Goal: Transaction & Acquisition: Purchase product/service

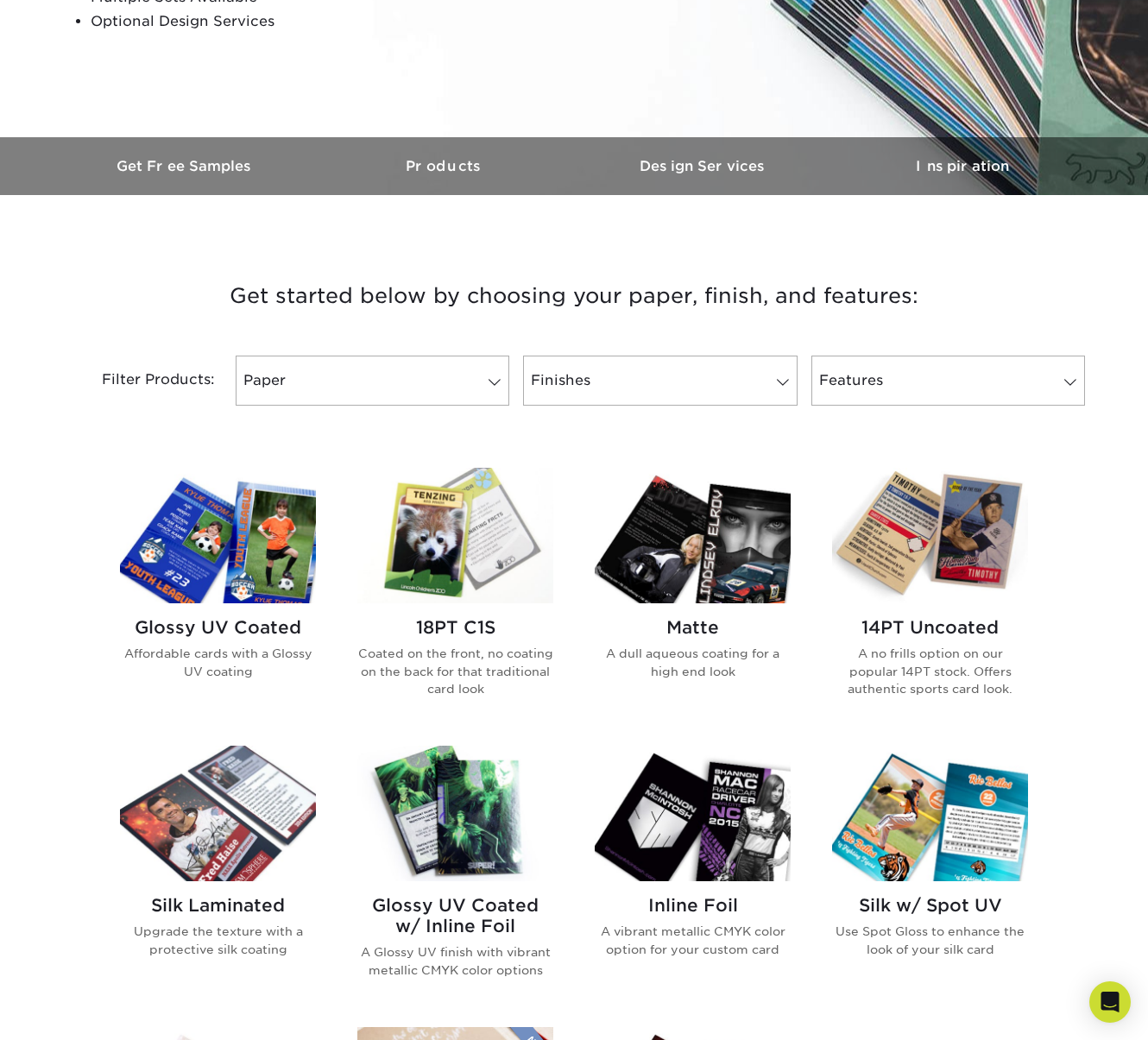
scroll to position [424, 0]
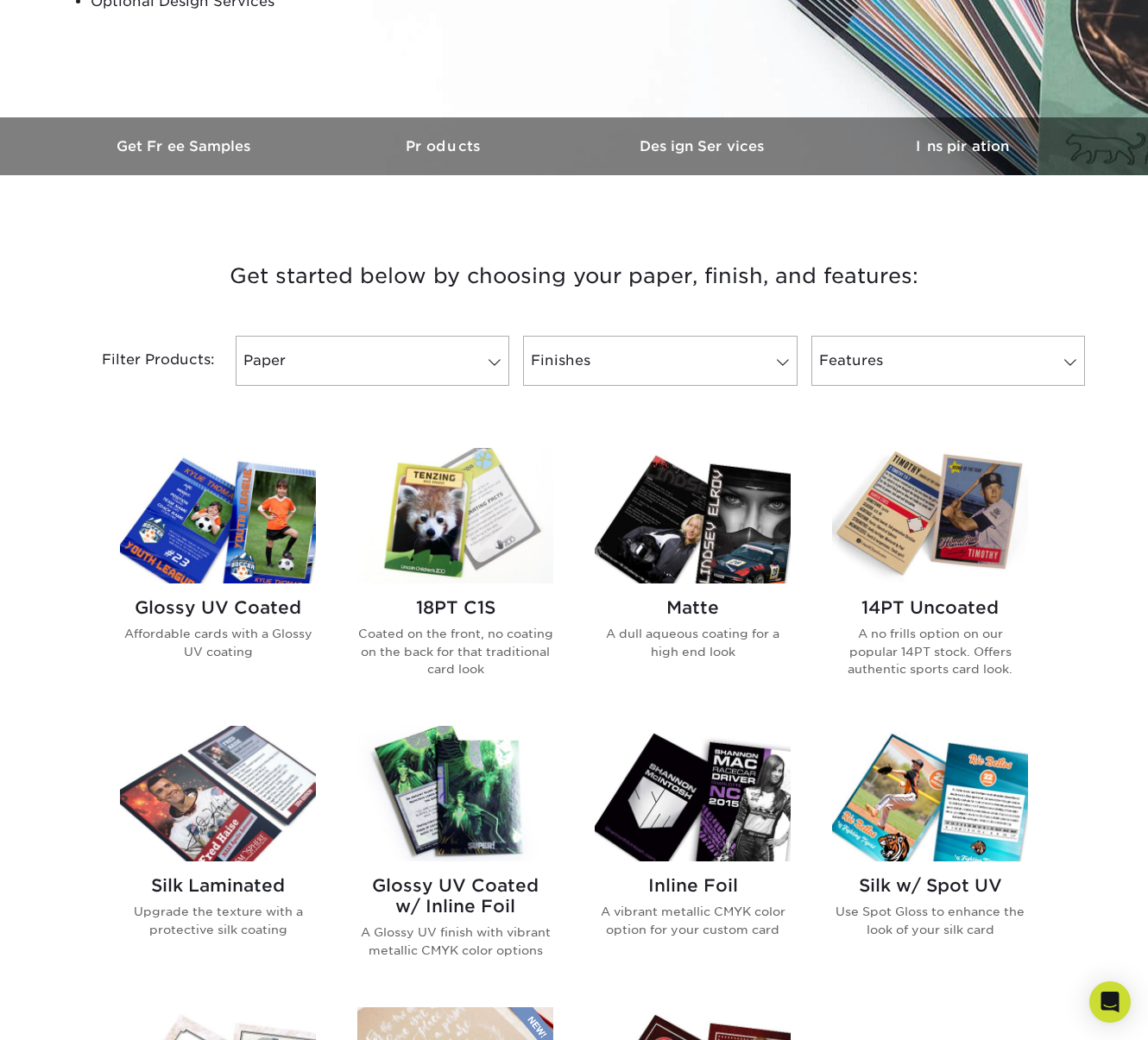
click at [283, 605] on h2 "Glossy UV Coated" at bounding box center [218, 608] width 196 height 21
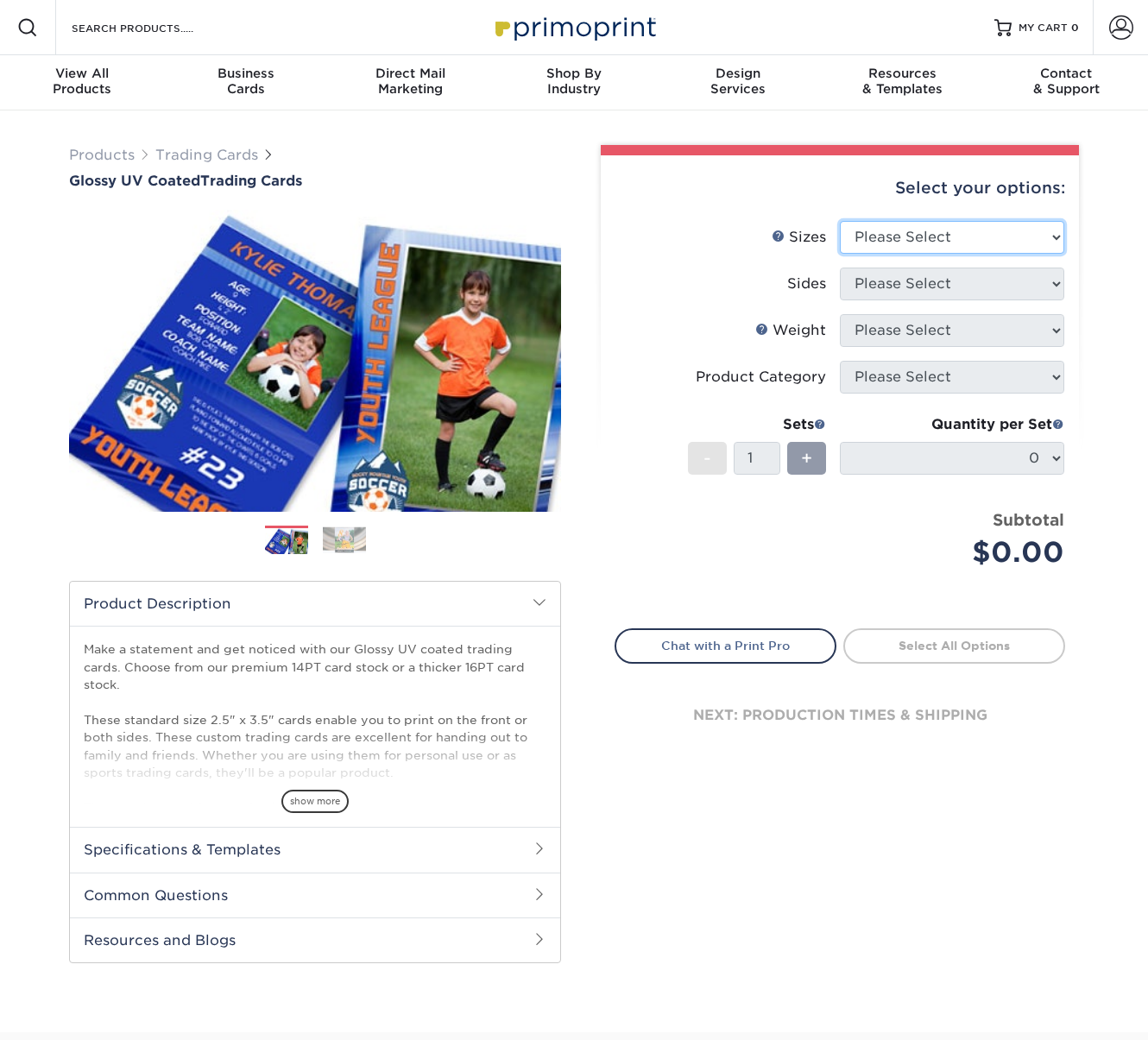
click at [913, 238] on select "Please Select 2.5" x 3.5"" at bounding box center [952, 237] width 225 height 32
select select "2.50x3.50"
click at [840, 221] on select "Please Select 2.5" x 3.5"" at bounding box center [952, 237] width 225 height 32
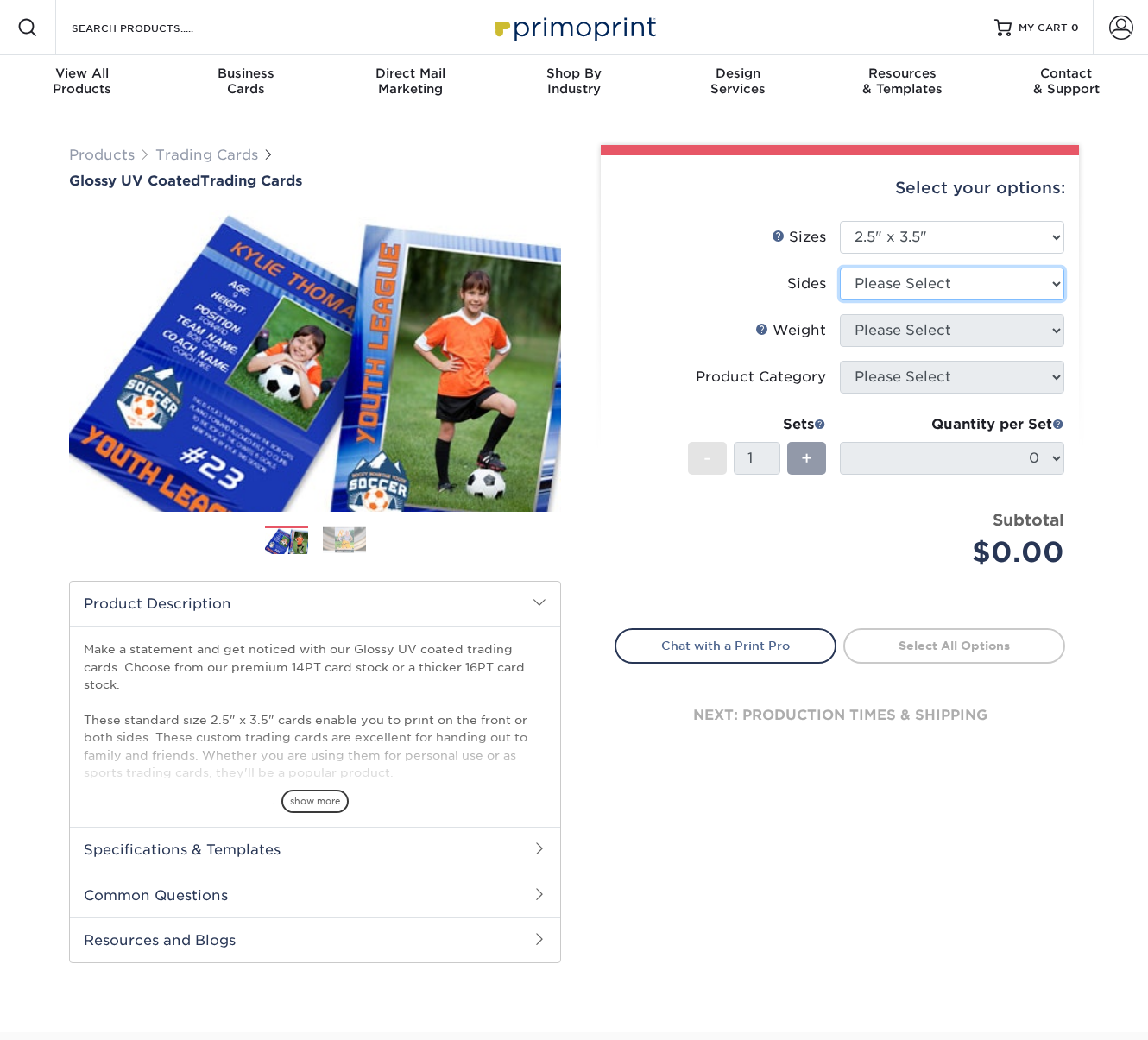
click at [924, 281] on select "Please Select Print Both Sides Print Front Only" at bounding box center [952, 284] width 225 height 32
select select "13abbda7-1d64-4f25-8bb2-c179b224825d"
click at [840, 267] on select "Please Select Print Both Sides Print Front Only" at bounding box center [952, 284] width 225 height 32
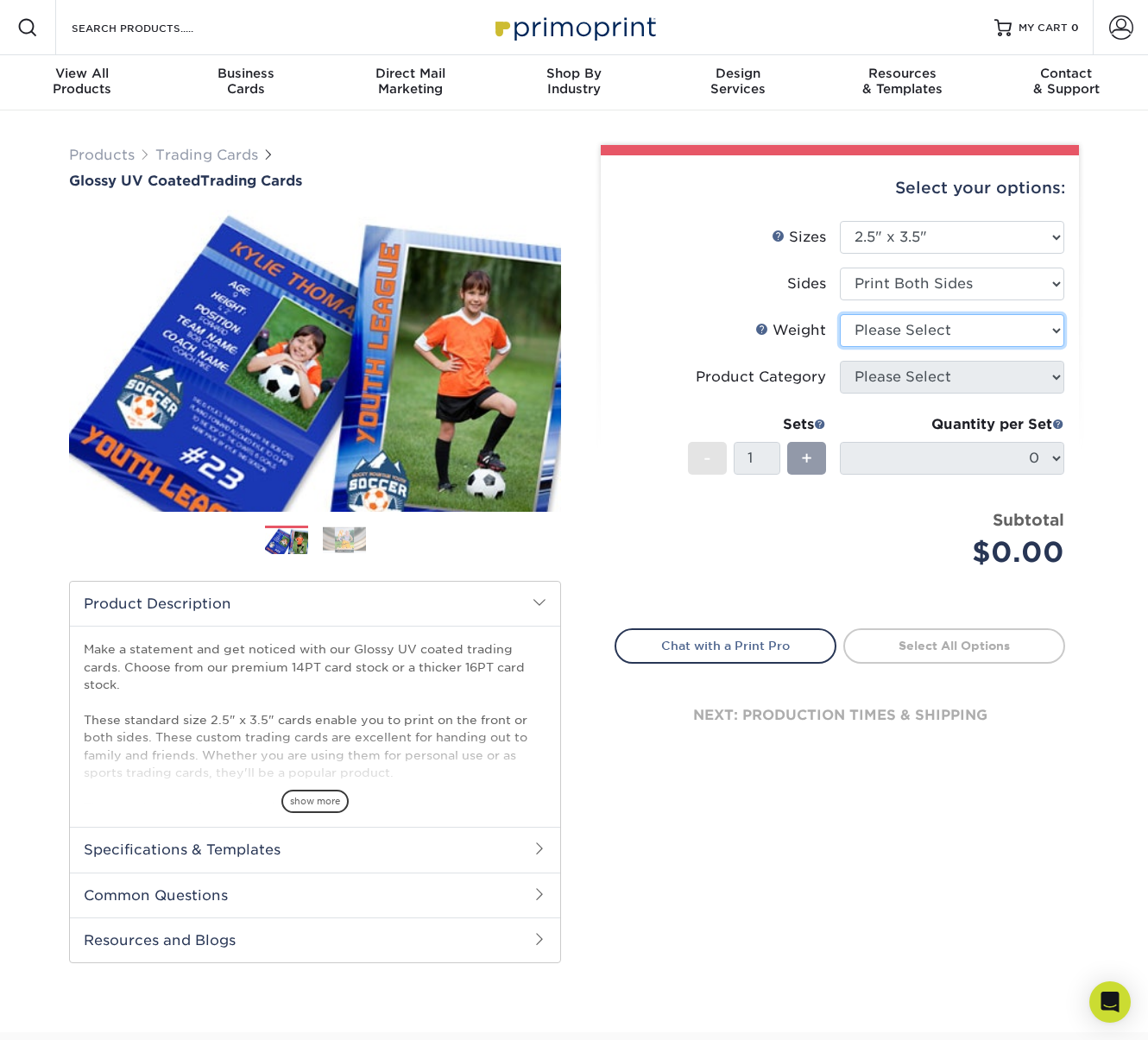
click at [911, 324] on select "Please Select 16PT 14PT 18PT C1S" at bounding box center [952, 330] width 225 height 32
select select "18PTC1S"
click at [840, 314] on select "Please Select 16PT 14PT 18PT C1S" at bounding box center [952, 330] width 225 height 32
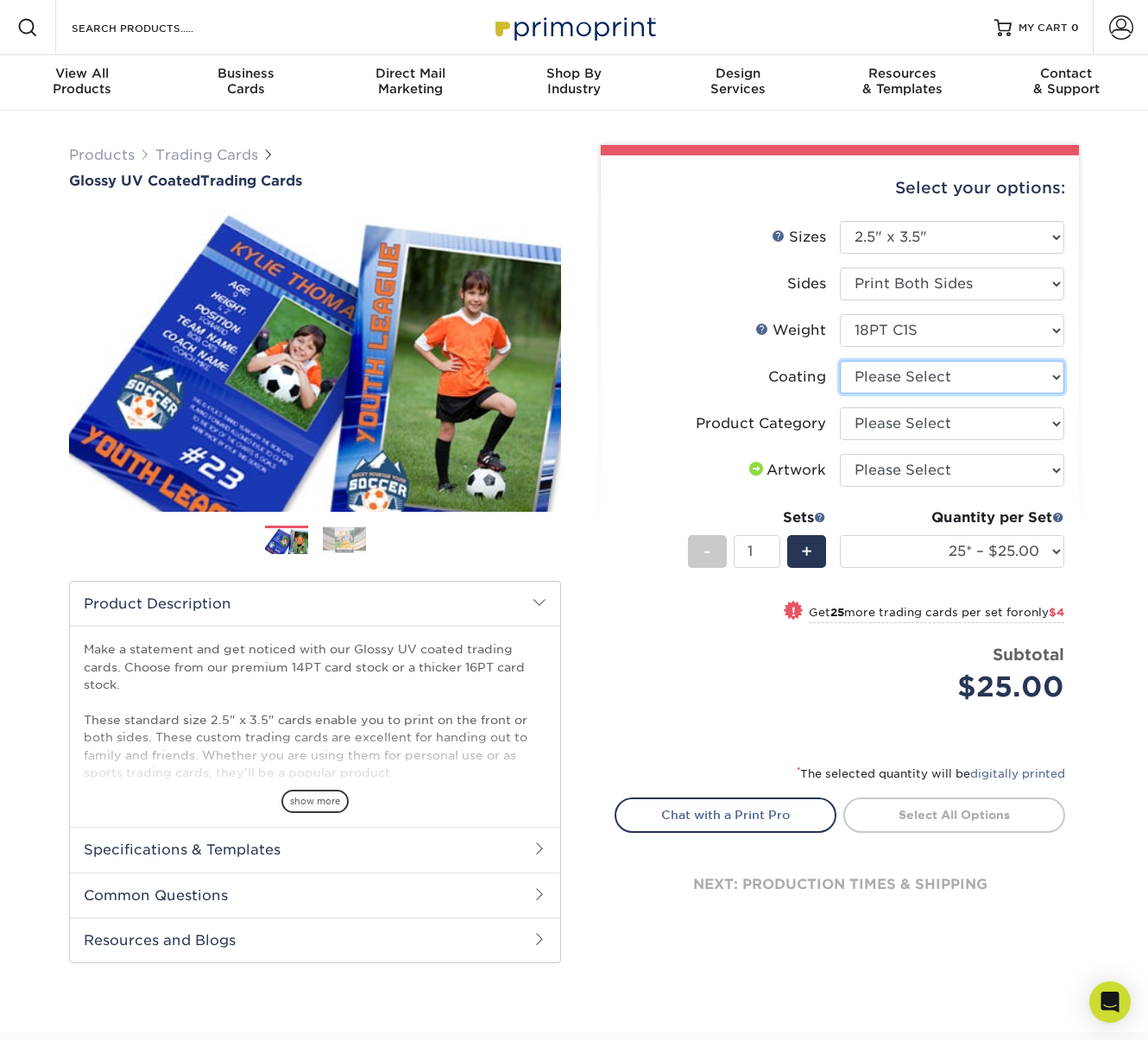
click at [1029, 375] on select at bounding box center [952, 377] width 225 height 32
click at [840, 361] on select at bounding box center [952, 377] width 225 height 32
click at [1026, 377] on select at bounding box center [952, 377] width 225 height 32
select select "1e8116af-acfc-44b1-83dc-8181aa338834"
click at [840, 361] on select at bounding box center [952, 377] width 225 height 32
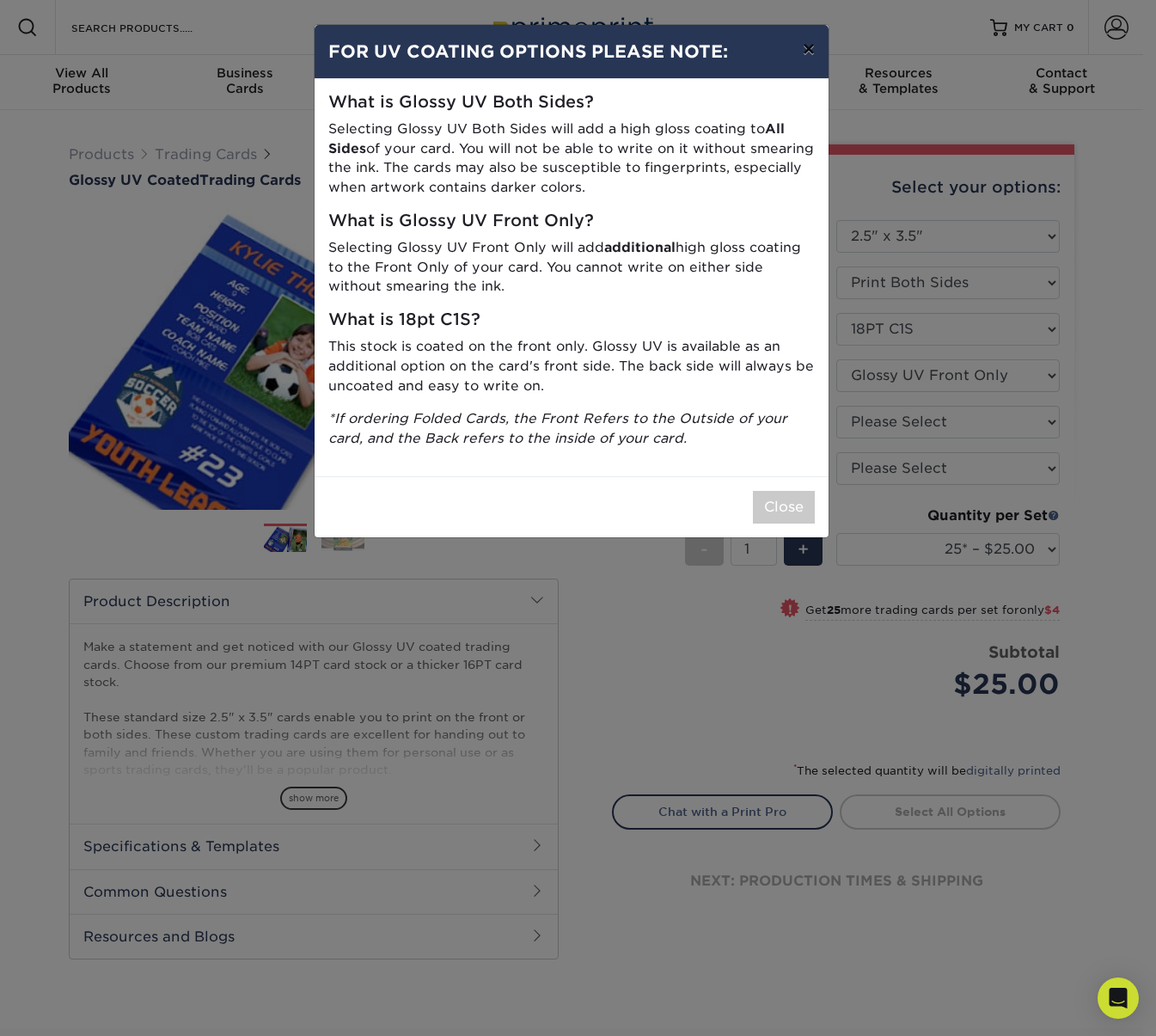
click at [805, 53] on button "×" at bounding box center [808, 48] width 40 height 48
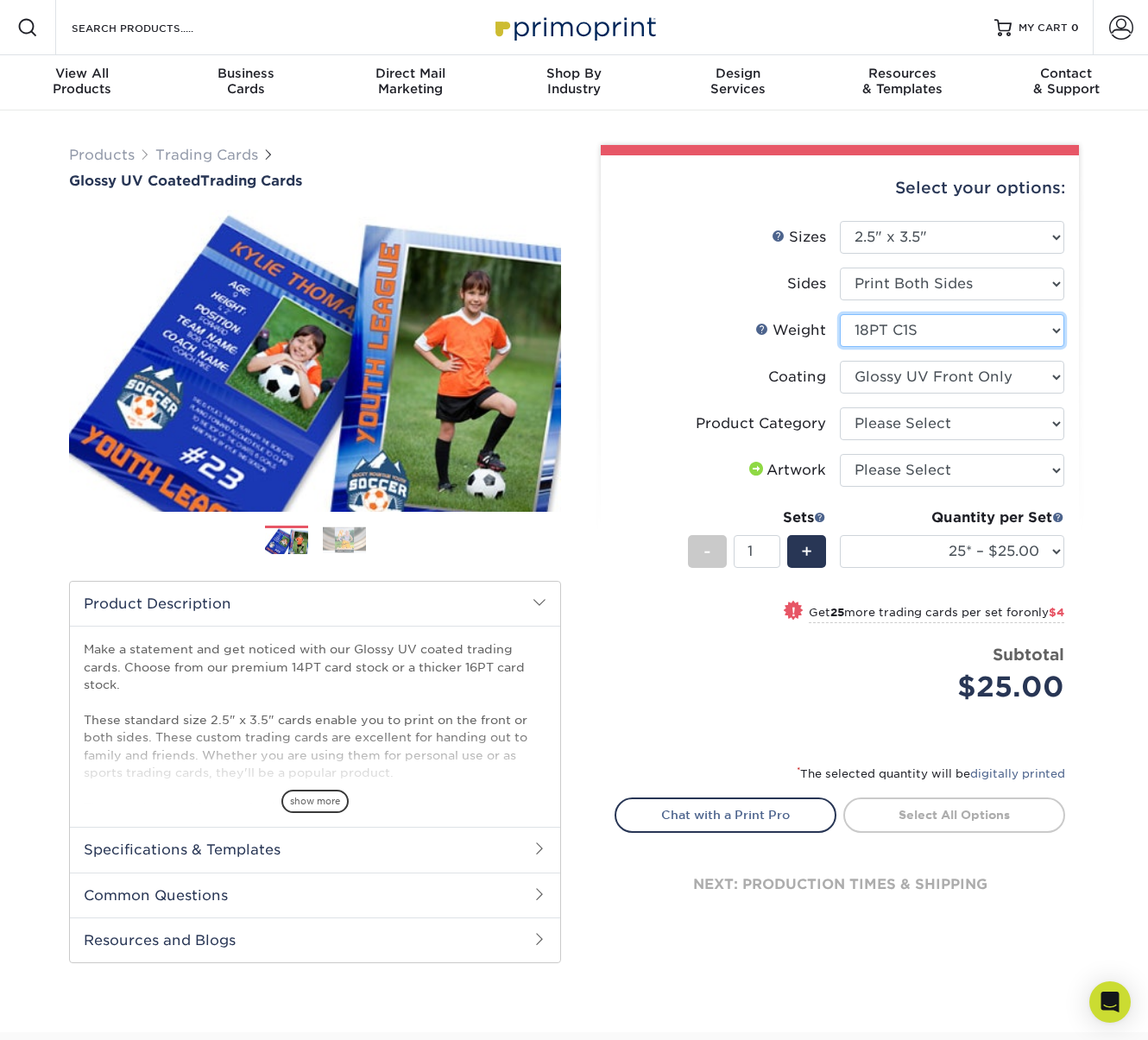
click at [1053, 328] on select "Please Select 16PT 14PT 18PT C1S" at bounding box center [952, 330] width 225 height 32
select select "16PT"
click at [840, 314] on select "Please Select 16PT 14PT 18PT C1S" at bounding box center [952, 330] width 225 height 32
select select
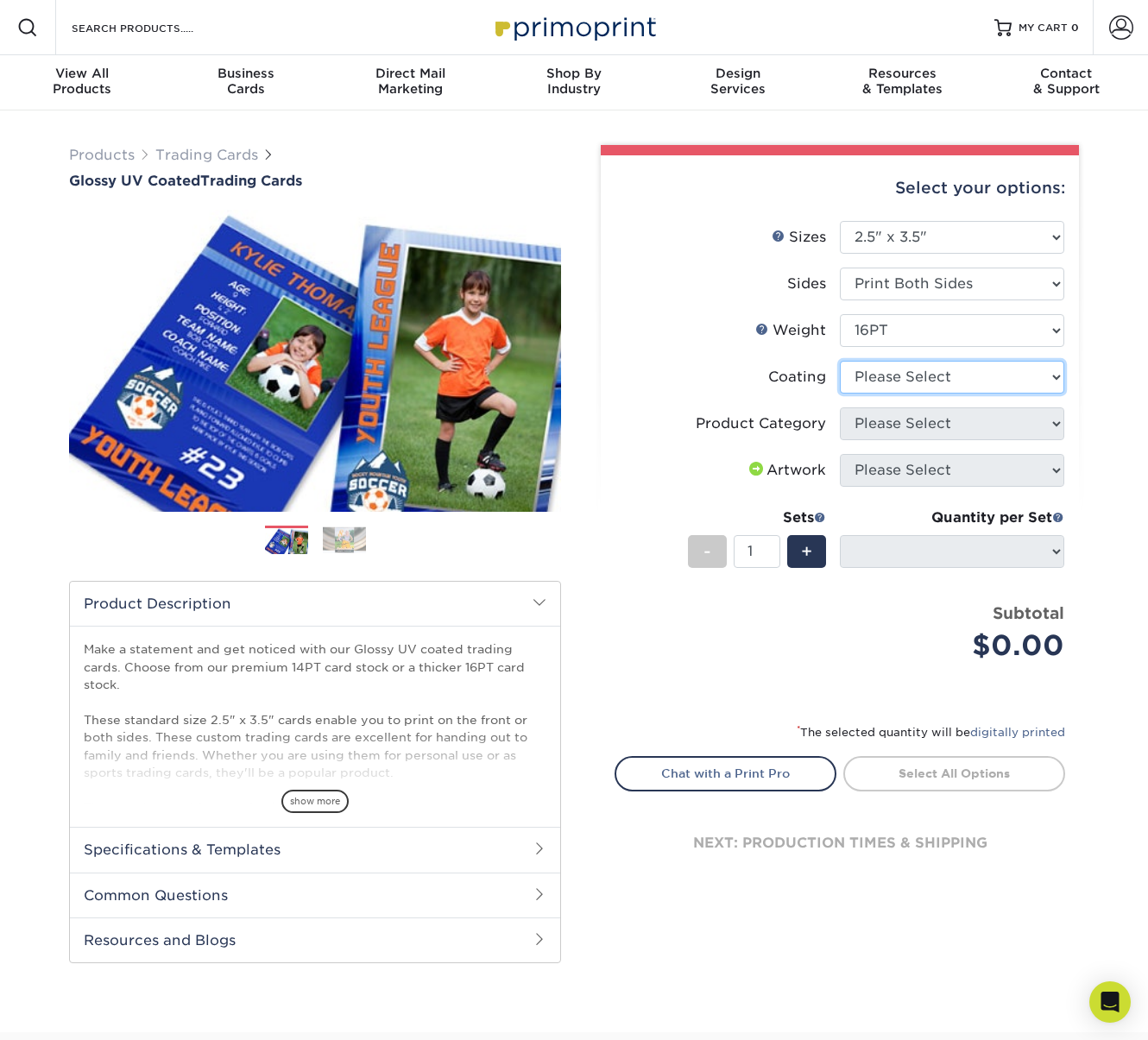
click at [1043, 378] on select at bounding box center [952, 377] width 225 height 32
select select "ae367451-b2b8-45df-a344-0f05b6a12993"
click at [840, 361] on select at bounding box center [952, 377] width 225 height 32
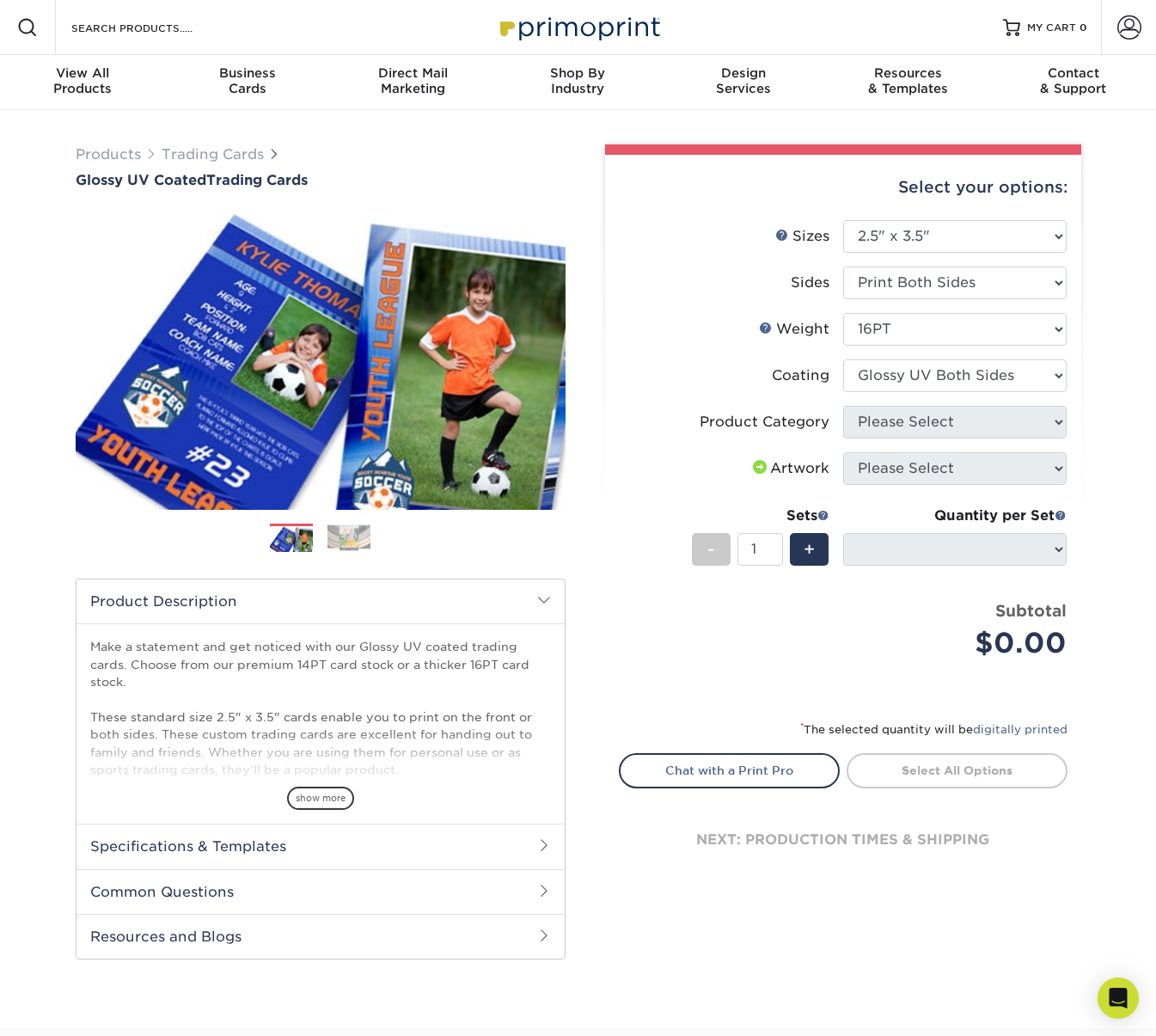
select select "-1"
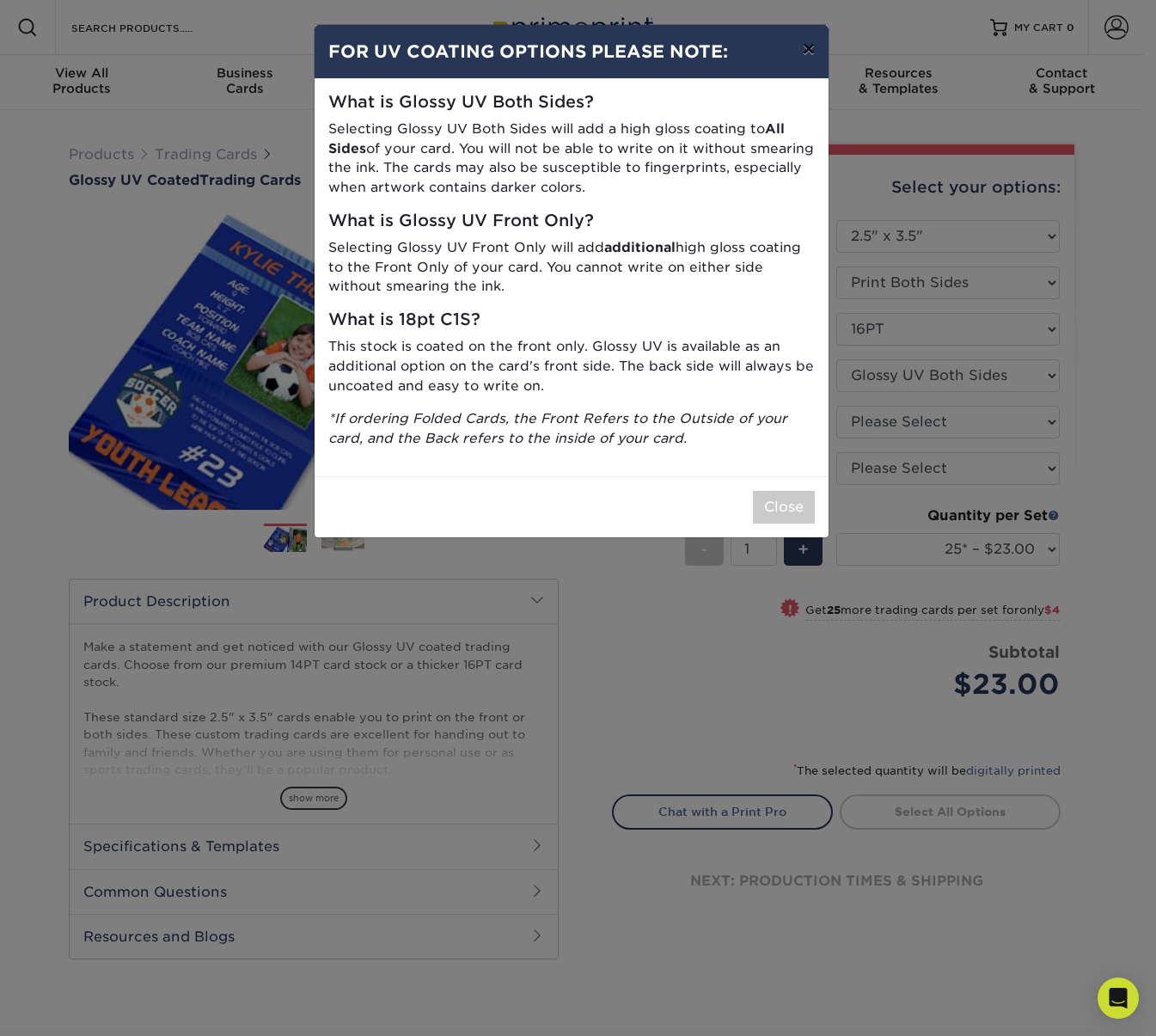
click at [815, 54] on button "×" at bounding box center [808, 48] width 40 height 48
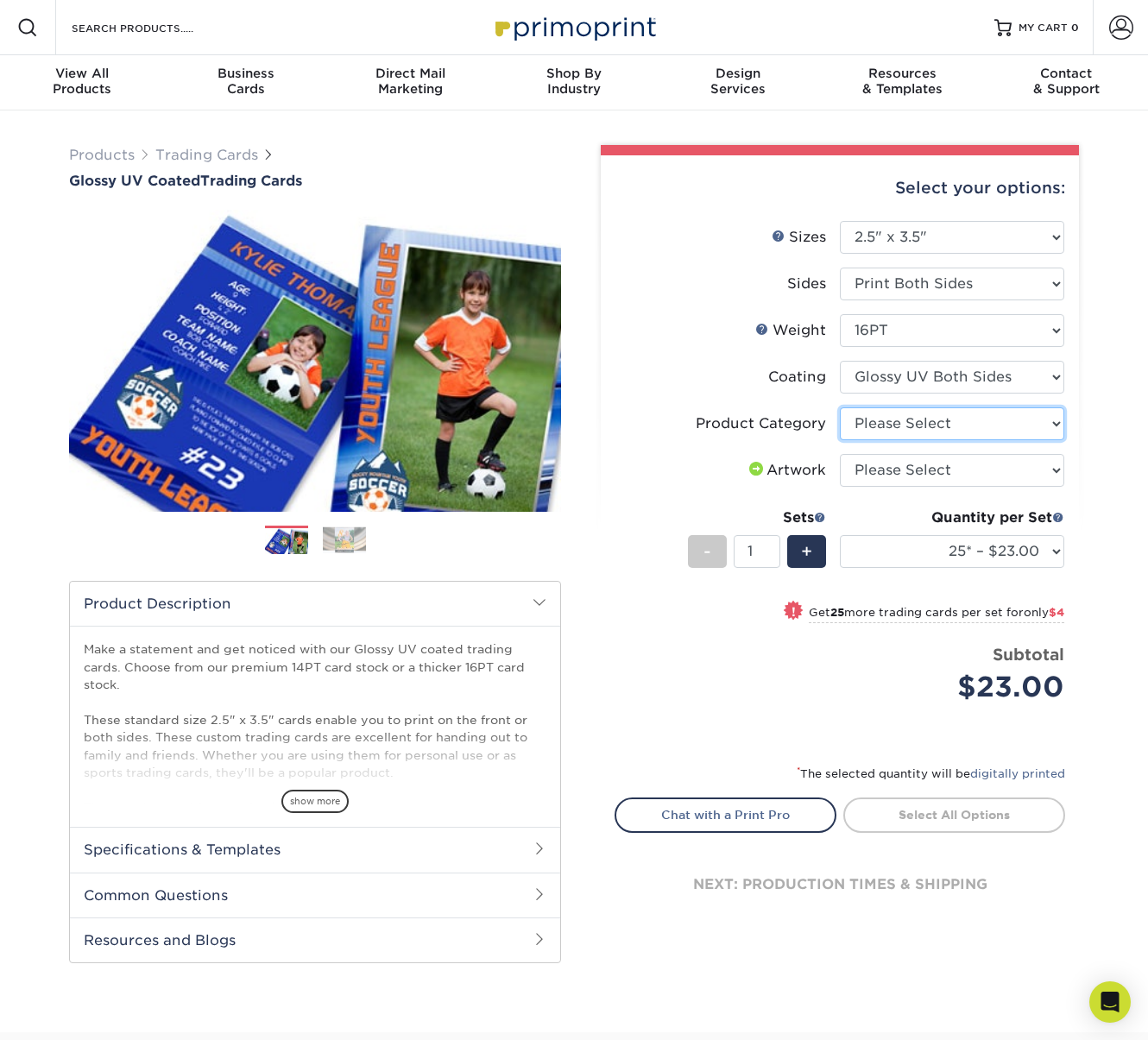
click at [1048, 422] on select "Please Select Trading Cards" at bounding box center [952, 423] width 225 height 32
select select "c2f9bce9-36c2-409d-b101-c29d9d031e18"
click at [840, 407] on select "Please Select Trading Cards" at bounding box center [952, 423] width 225 height 32
click at [1033, 467] on select "Please Select I will upload files I need a design - $100" at bounding box center [952, 470] width 225 height 32
select select "upload"
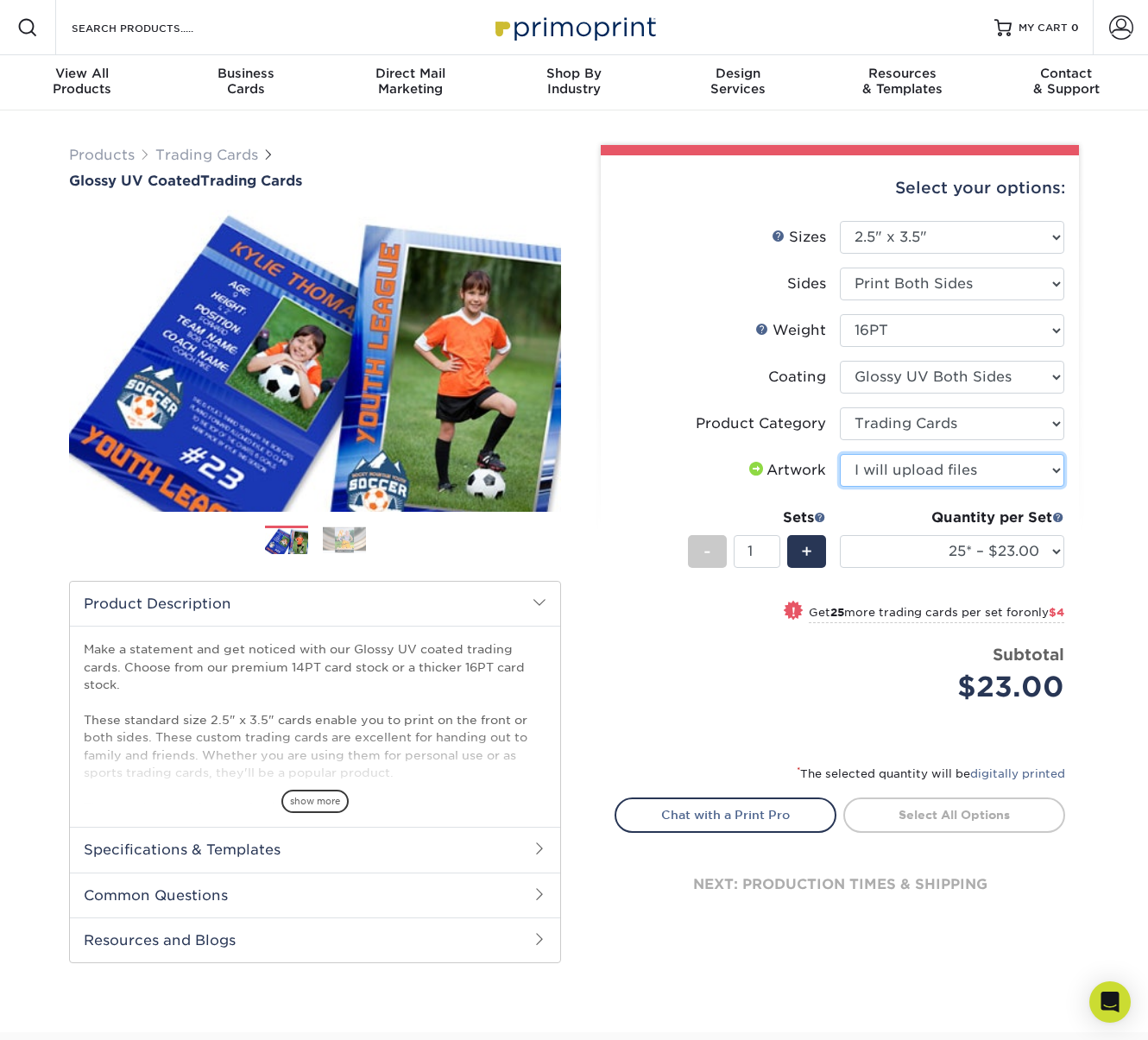
click at [840, 454] on select "Please Select I will upload files I need a design - $100" at bounding box center [952, 470] width 225 height 32
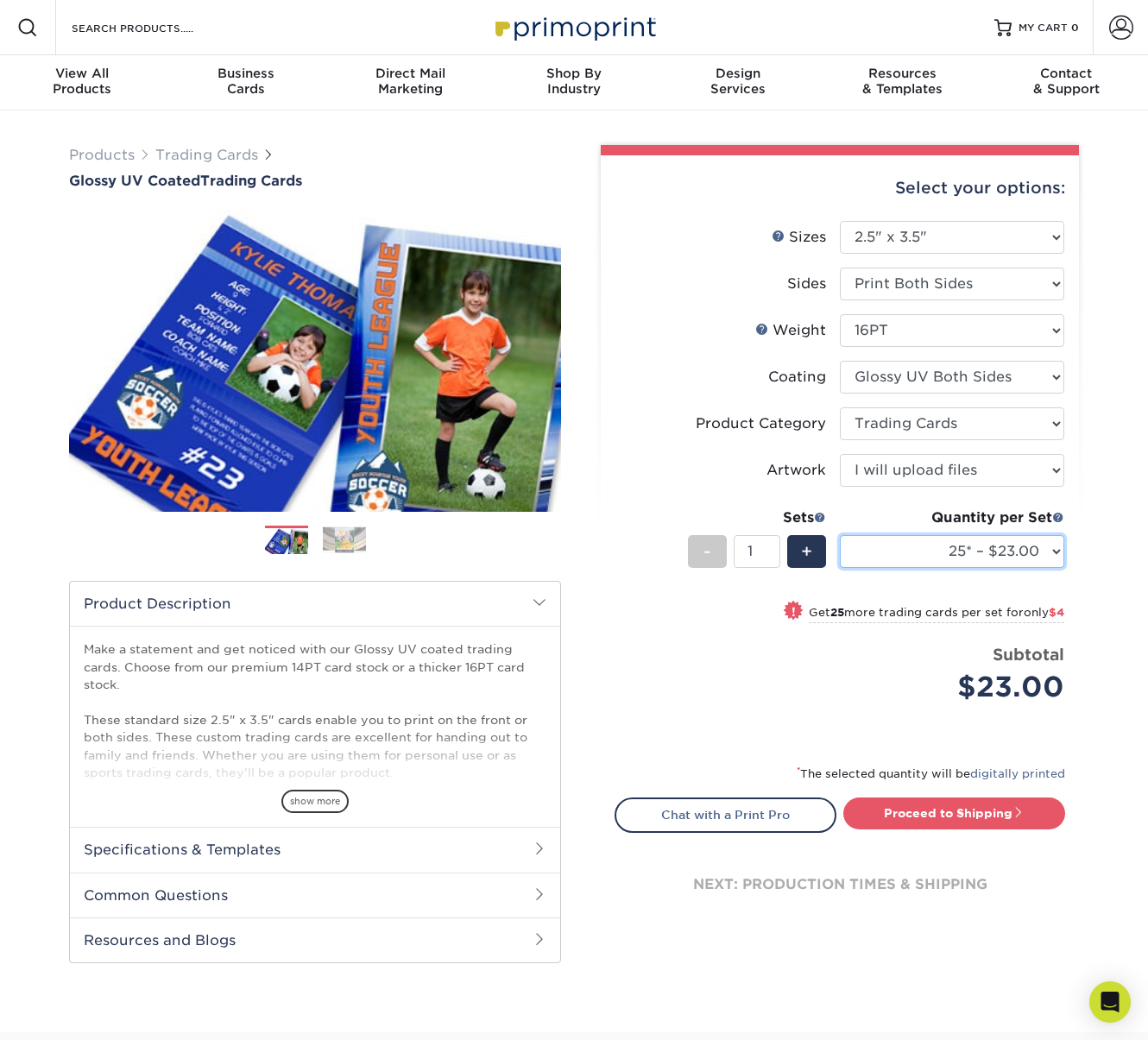
click at [1037, 548] on select "25* – $23.00 50* – $27.00 75* – $33.00 100* – $37.00 250* – $47.00 500 – $58.00…" at bounding box center [952, 551] width 225 height 32
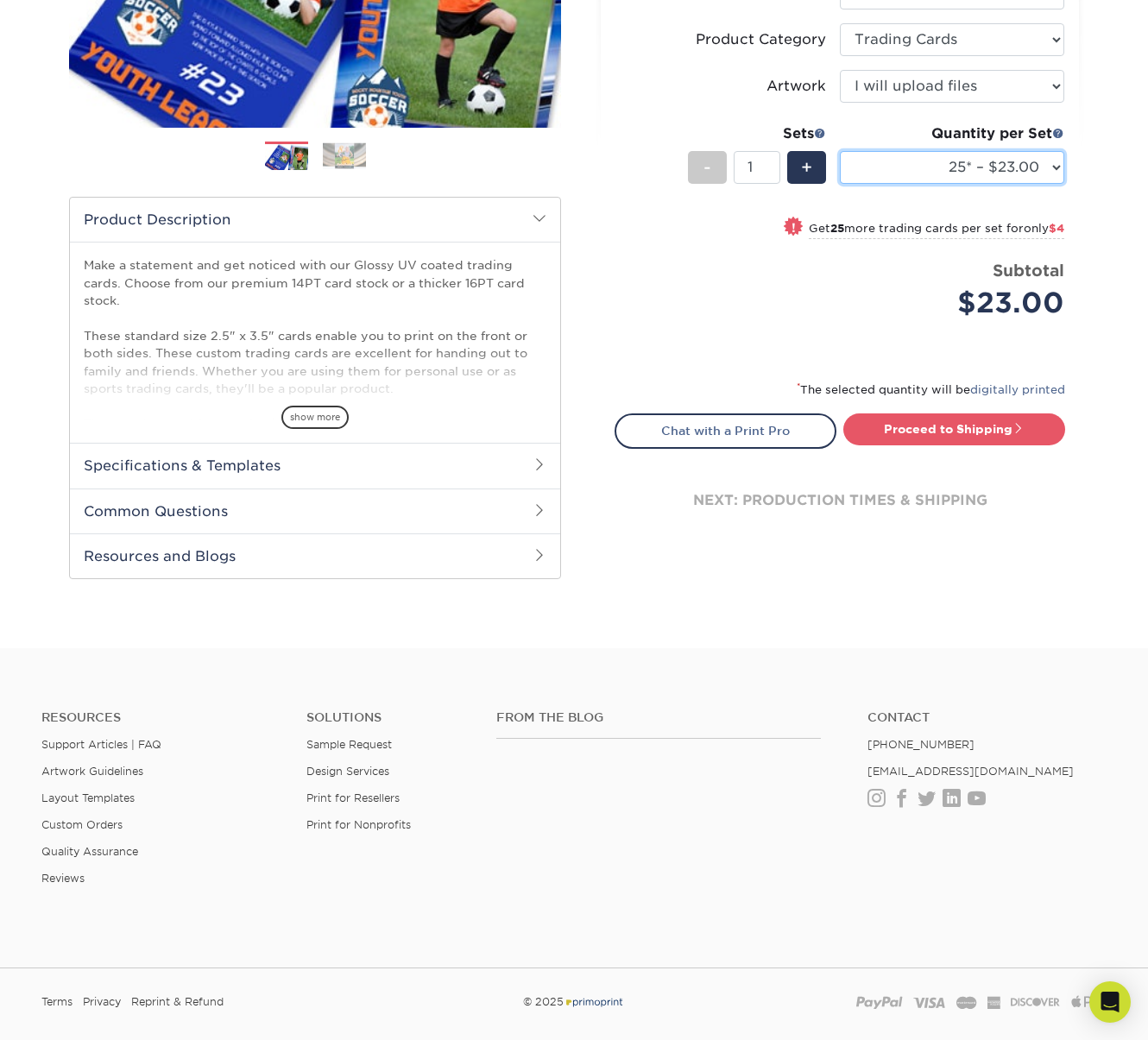
scroll to position [383, 0]
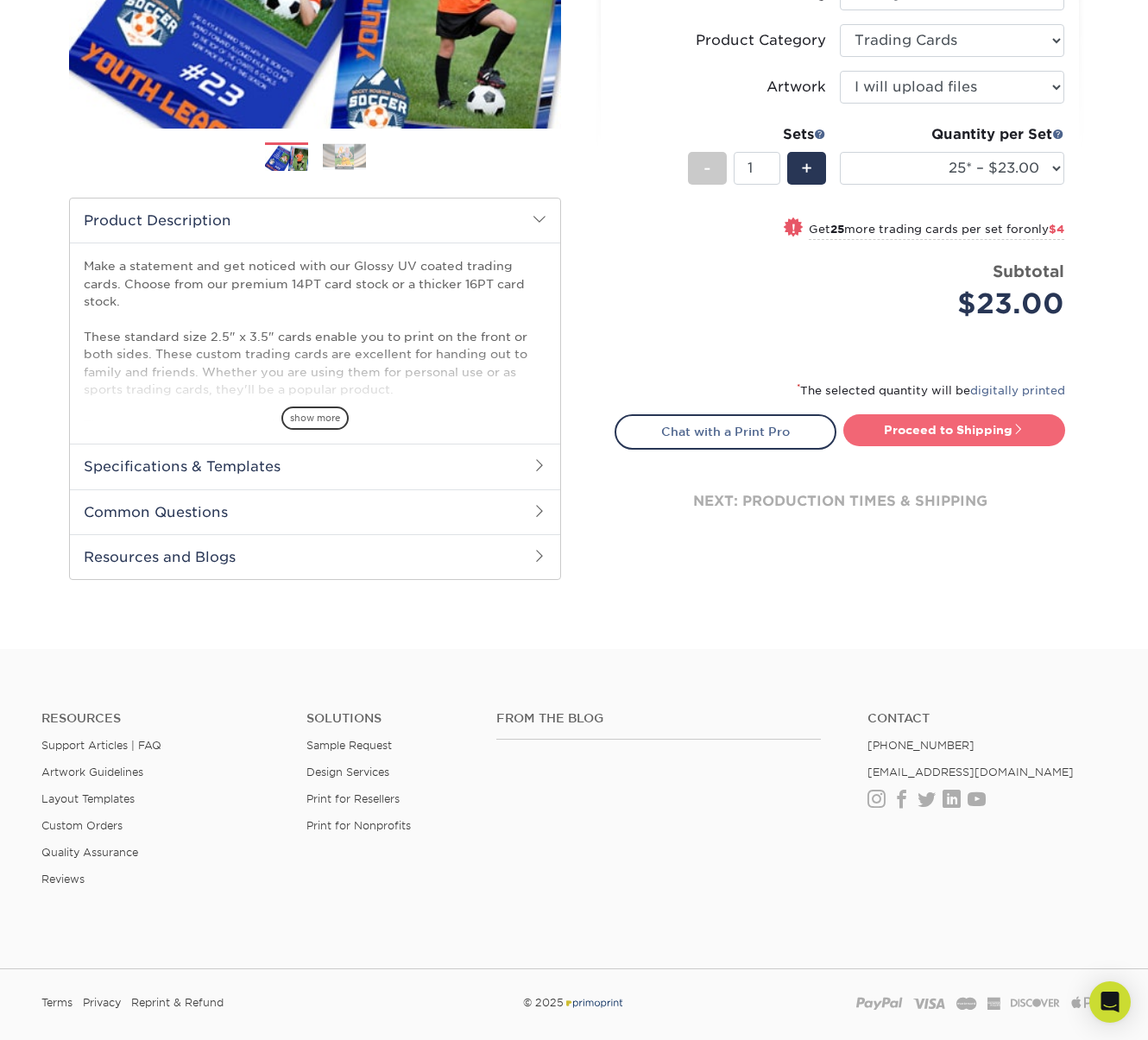
click at [983, 432] on link "Proceed to Shipping" at bounding box center [954, 429] width 222 height 31
type input "Set 1"
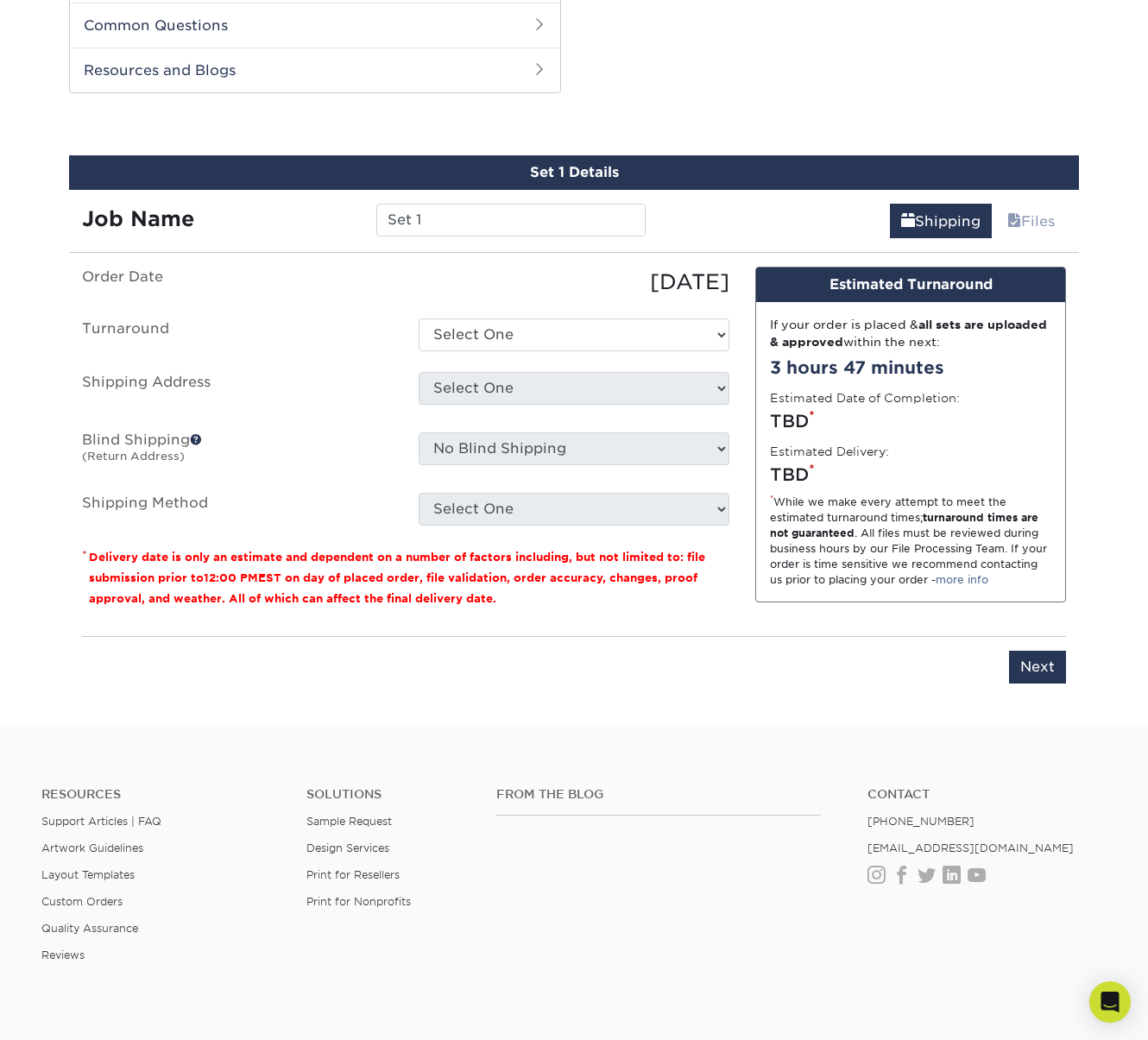
scroll to position [877, 0]
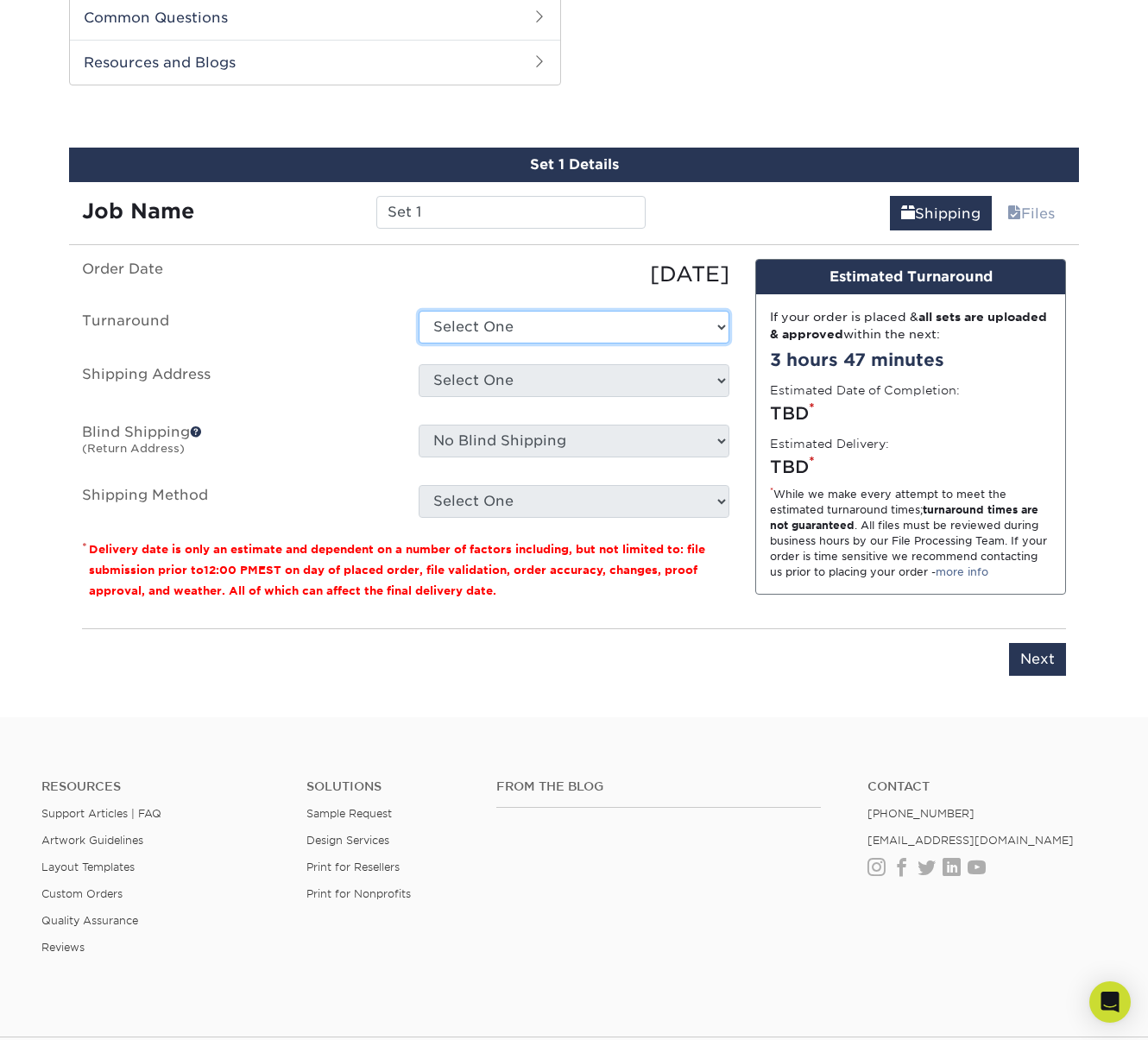
click at [510, 324] on select "Select One 2-4 Business Days 2 Day Next Business Day" at bounding box center [574, 326] width 310 height 32
click at [419, 310] on select "Select One 2-4 Business Days 2 Day Next Business Day" at bounding box center [574, 326] width 310 height 32
click at [521, 324] on select "Select One 2-4 Business Days 2 Day Next Business Day" at bounding box center [574, 326] width 310 height 32
select select "f4cd62fb-34a3-4365-a1b0-86894a7eb955"
click at [419, 310] on select "Select One 2-4 Business Days 2 Day Next Business Day" at bounding box center [574, 326] width 310 height 32
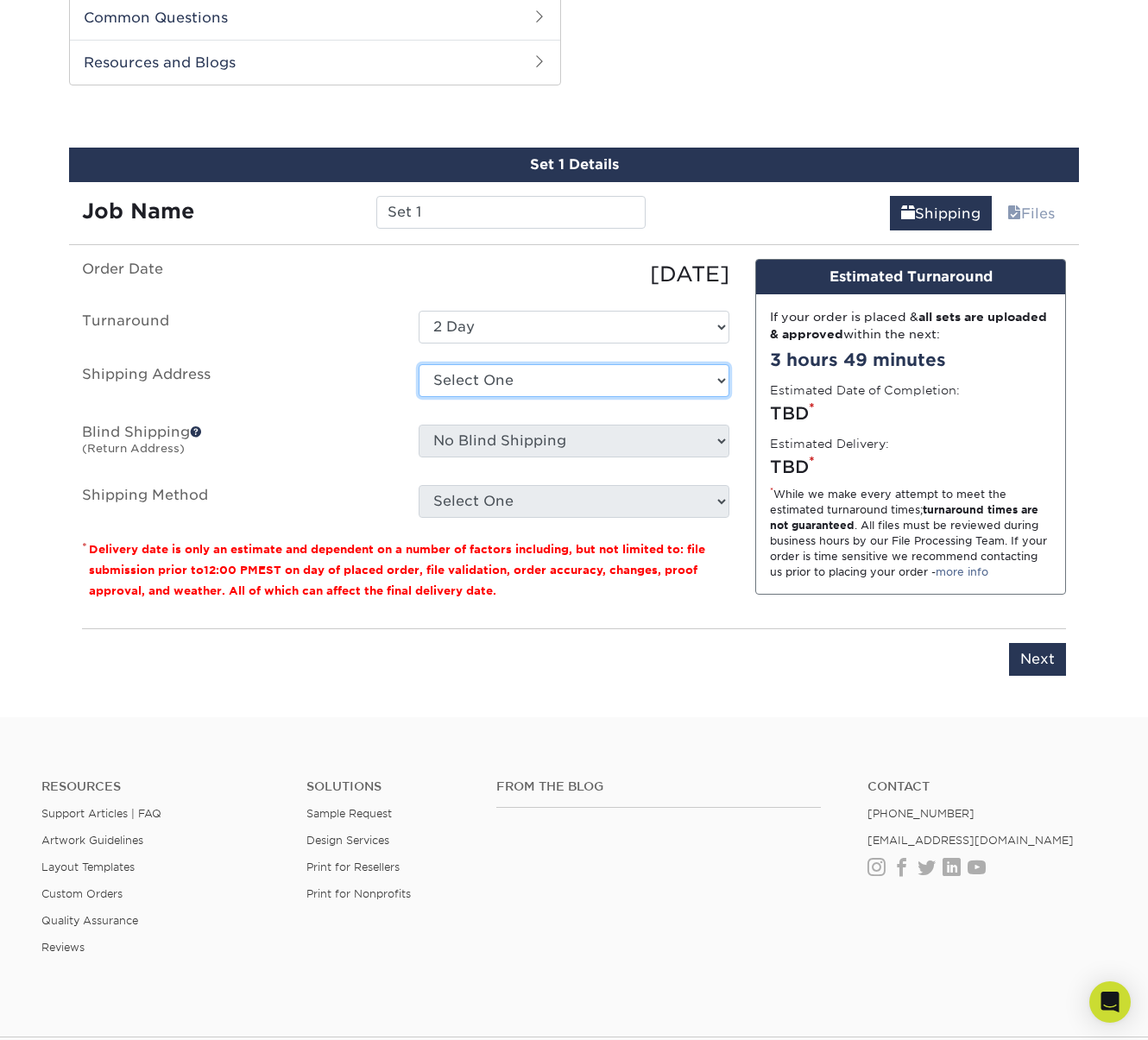
click at [547, 376] on select "Select One + Add New Address - Login" at bounding box center [574, 381] width 310 height 32
select select "newaddress"
click at [419, 364] on select "Select One + Add New Address - Login" at bounding box center [574, 381] width 310 height 32
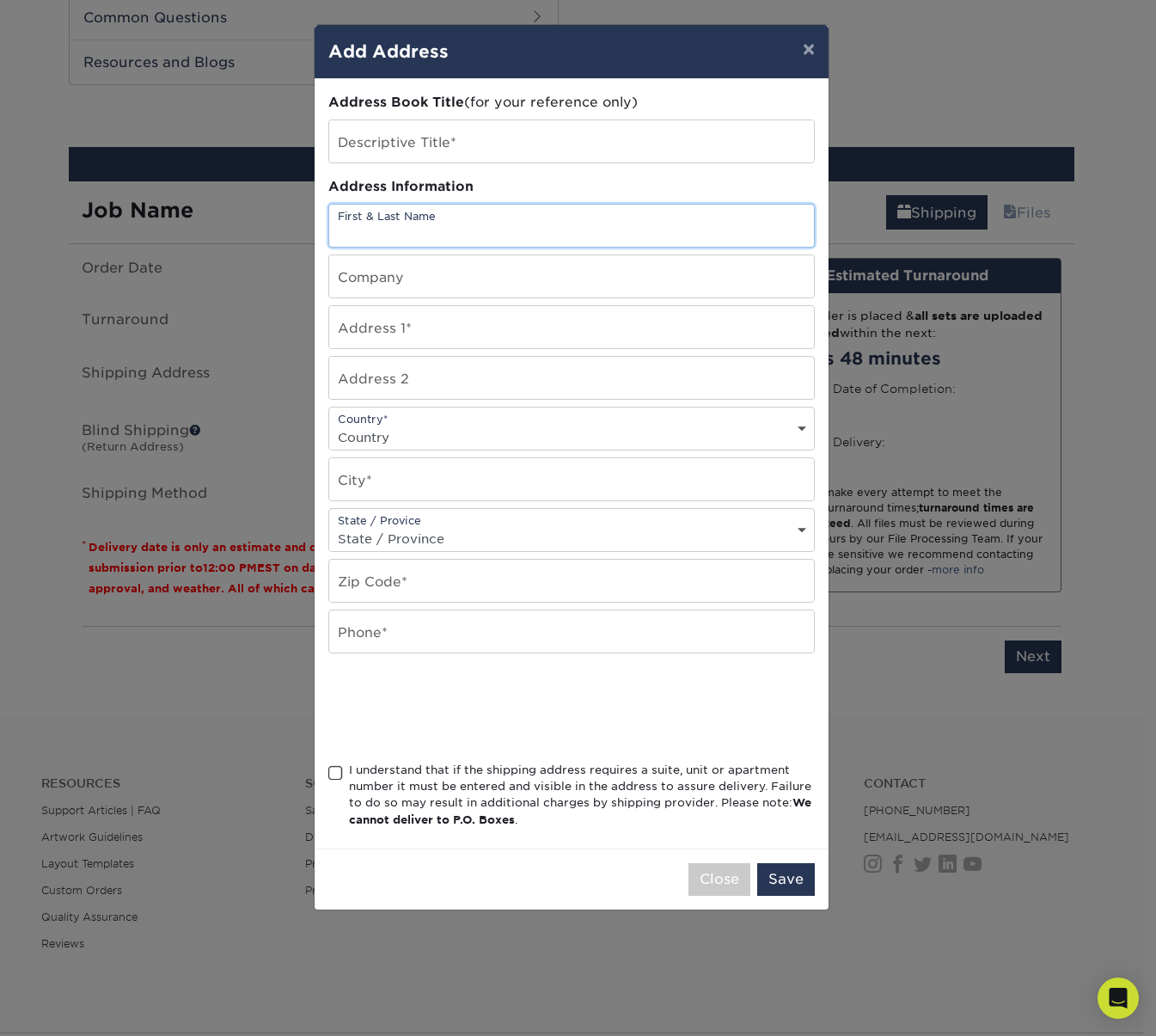
click at [400, 230] on input "text" at bounding box center [570, 226] width 484 height 42
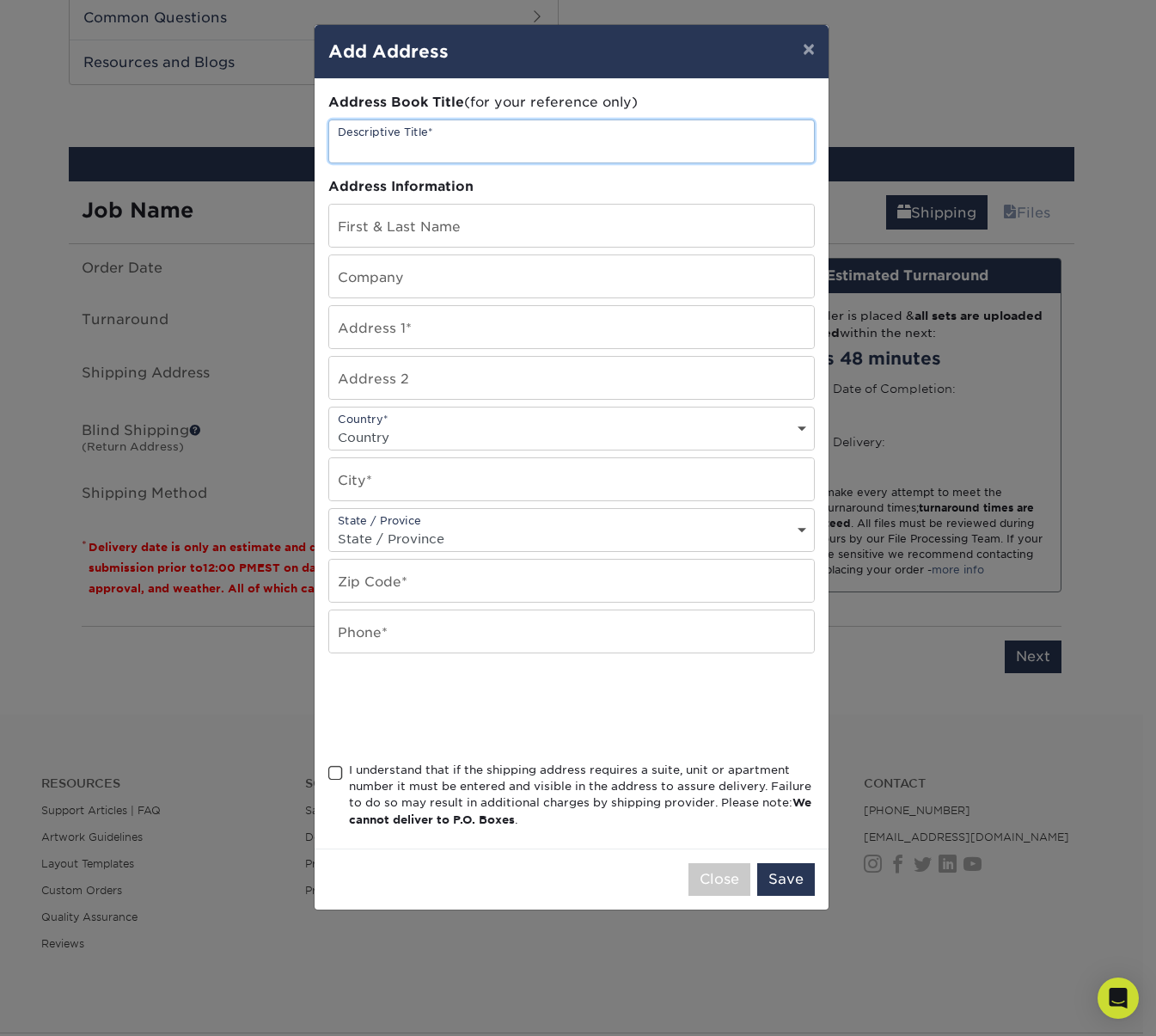
click at [429, 142] on input "text" at bounding box center [570, 141] width 484 height 42
type input "Luke's football cards"
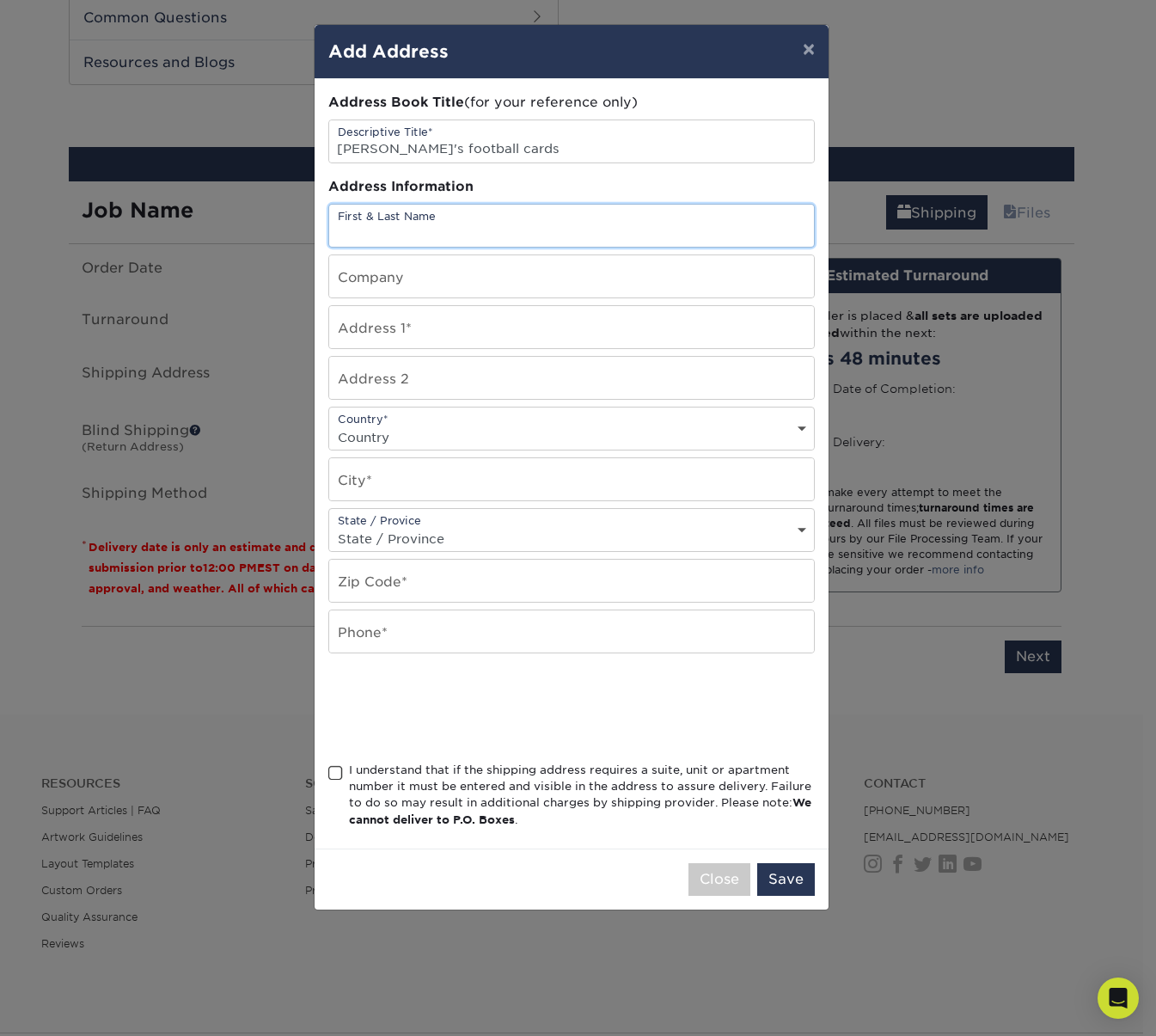
click at [401, 227] on input "text" at bounding box center [570, 226] width 484 height 42
type input "Lauren Graham Kaczmarski"
type input "5505 Verrazano Dr"
select select "US"
type input "Waxhaw"
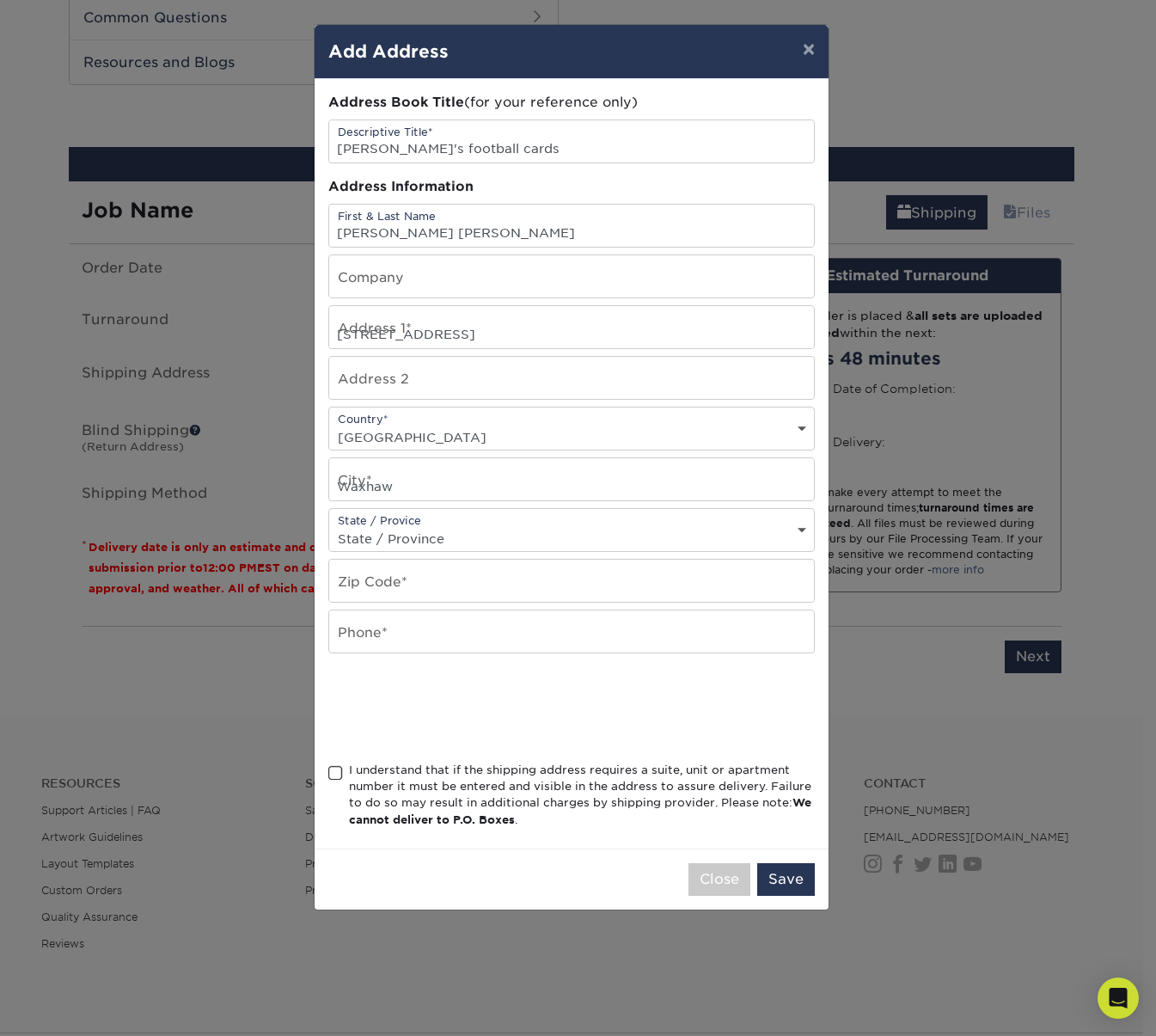
select select "NC"
type input "28173"
type input "7046517922"
click at [338, 772] on span at bounding box center [334, 772] width 14 height 16
click at [0, 0] on input "I understand that if the shipping address requires a suite, unit or apartment n…" at bounding box center [0, 0] width 0 height 0
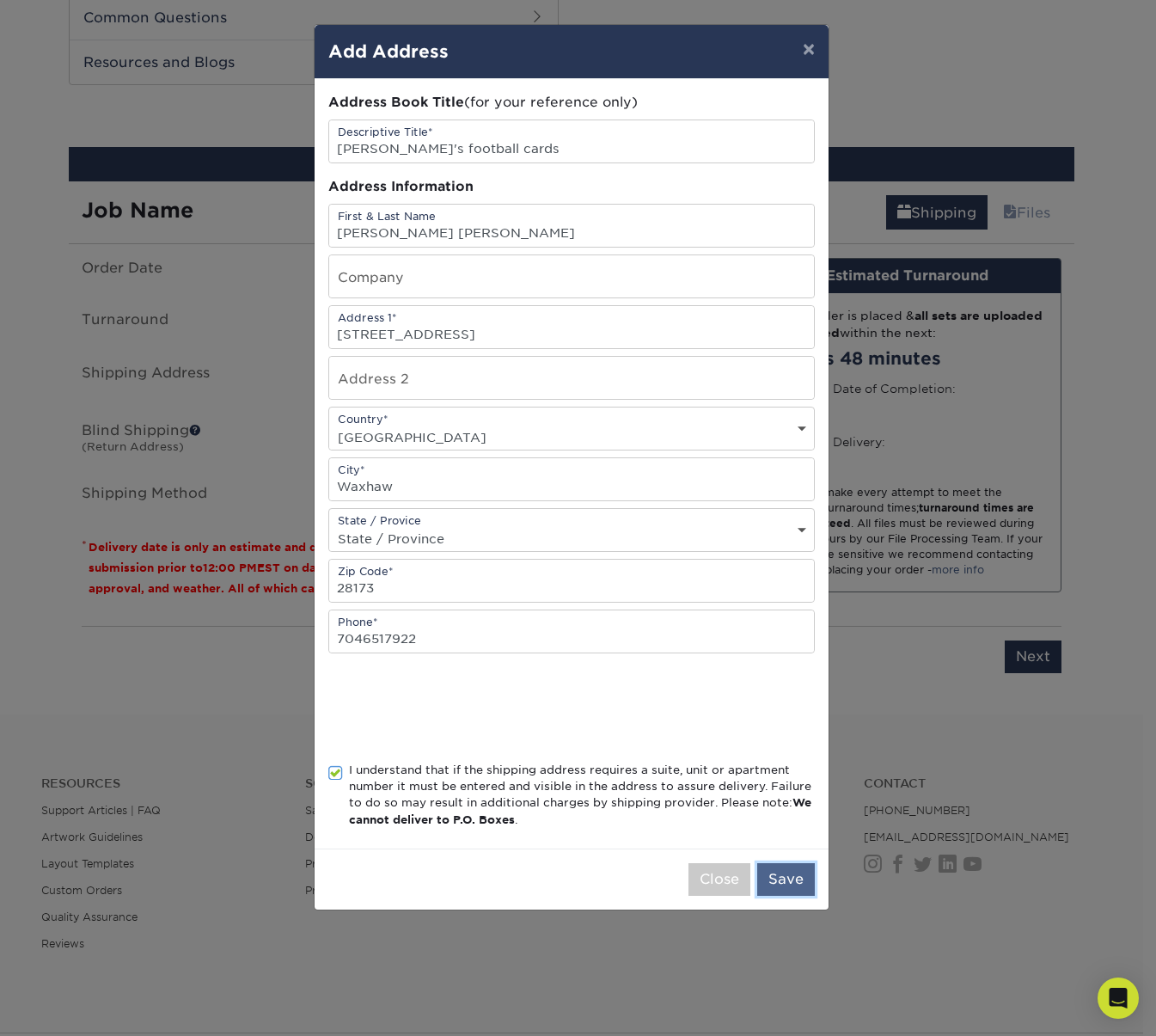
click at [785, 874] on button "Save" at bounding box center [786, 879] width 58 height 32
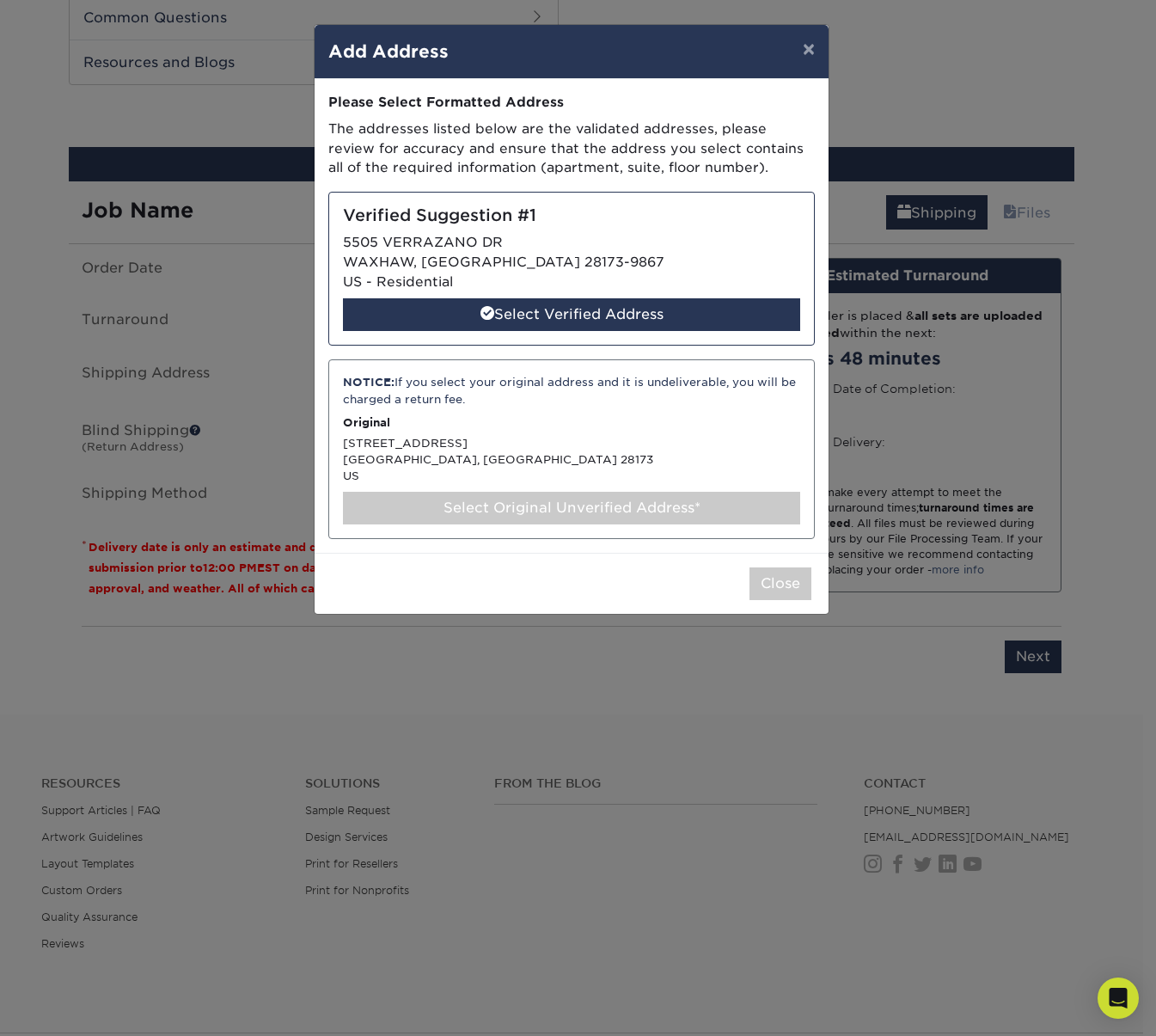
click at [567, 217] on h5 "Verified Suggestion #1" at bounding box center [571, 216] width 457 height 20
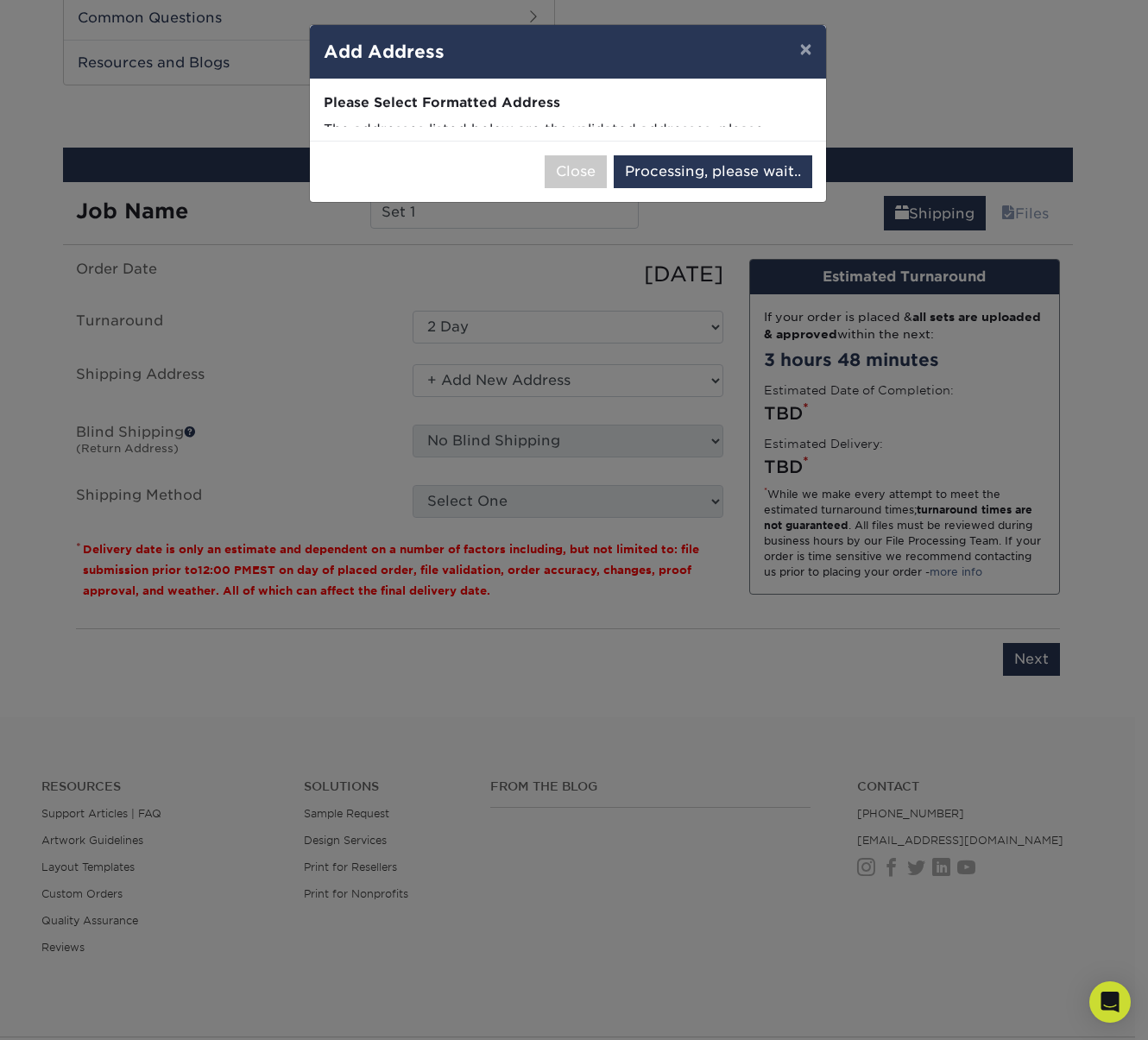
select select "286201"
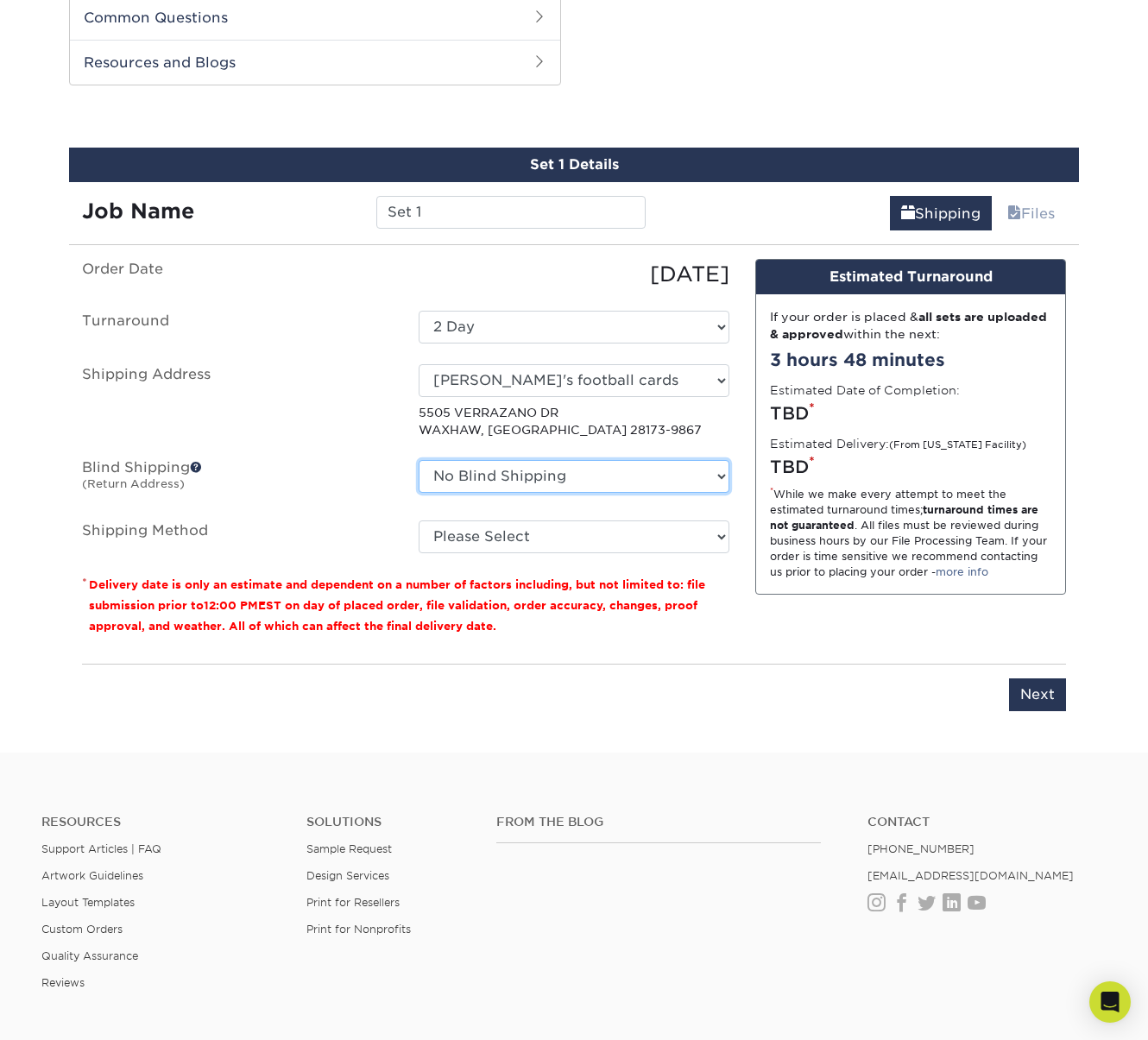
click at [590, 472] on select "No Blind Shipping + Add New Address" at bounding box center [574, 476] width 310 height 32
click at [580, 477] on select "No Blind Shipping + Add New Address" at bounding box center [574, 476] width 310 height 32
select select "newaddress"
click at [419, 460] on select "No Blind Shipping + Add New Address" at bounding box center [574, 476] width 310 height 32
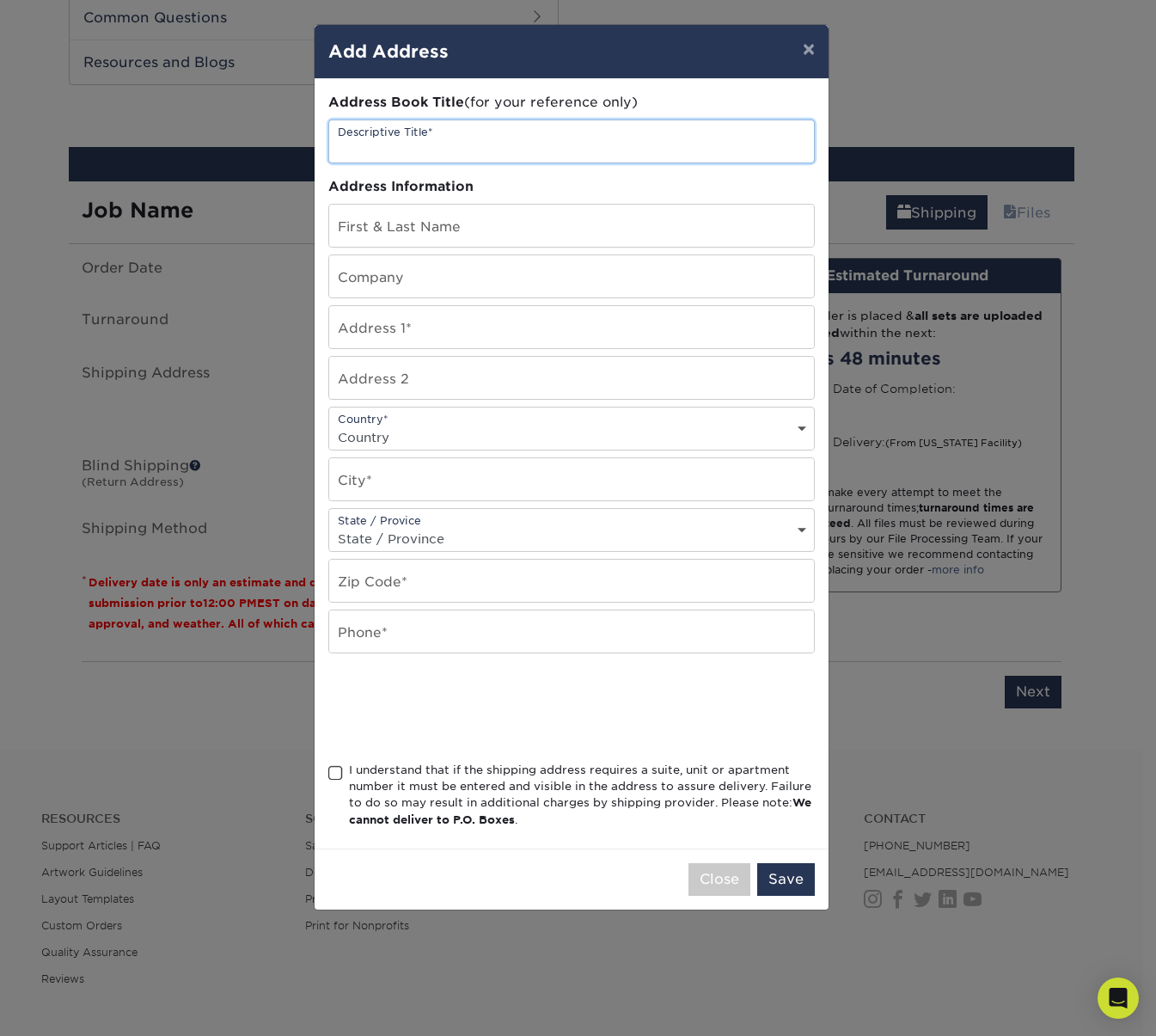
click at [391, 150] on input "text" at bounding box center [570, 141] width 484 height 42
type input "Luke's football cards"
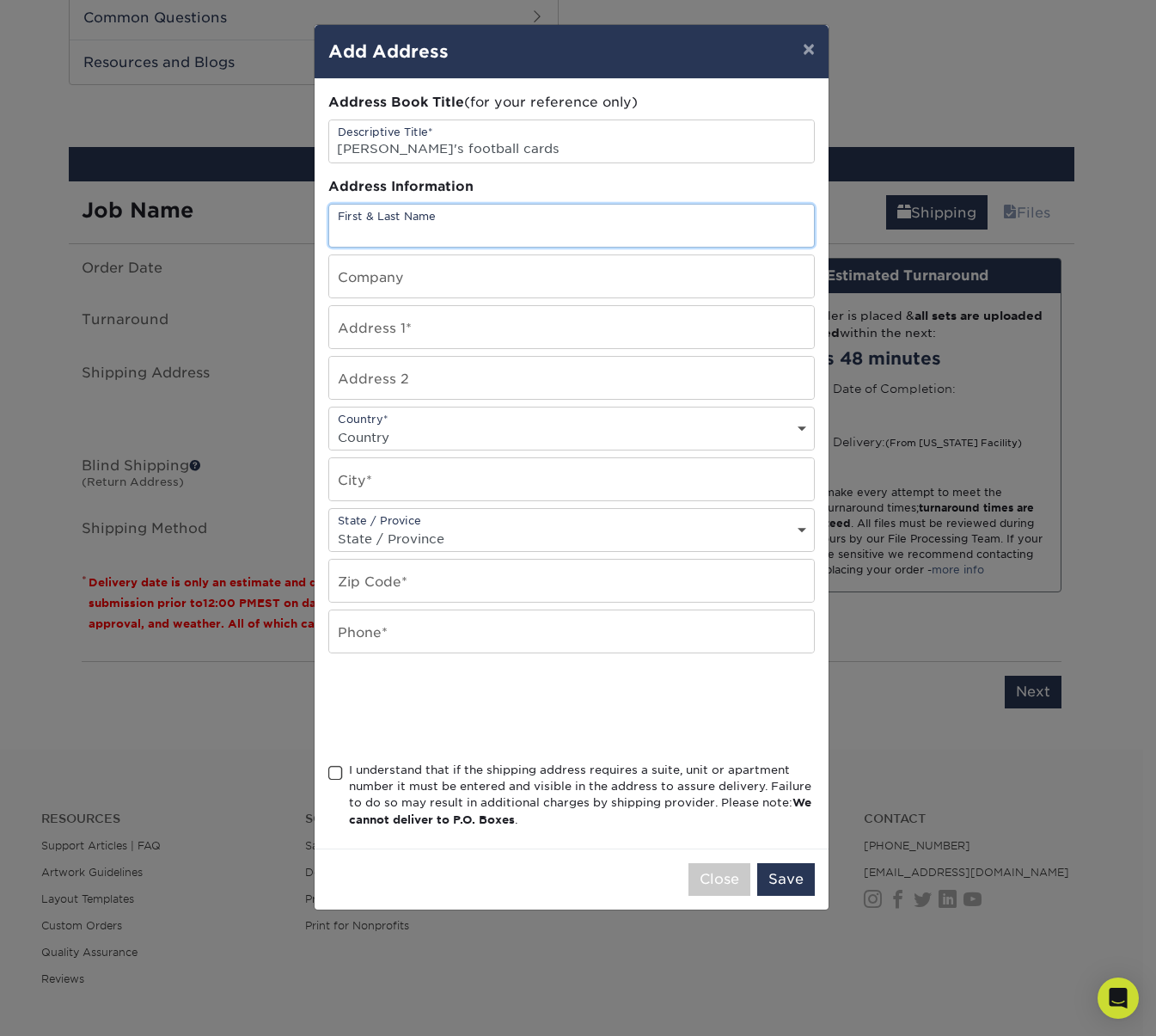
click at [388, 235] on input "text" at bounding box center [570, 226] width 484 height 42
type input "Lauren Graham Kaczmarski"
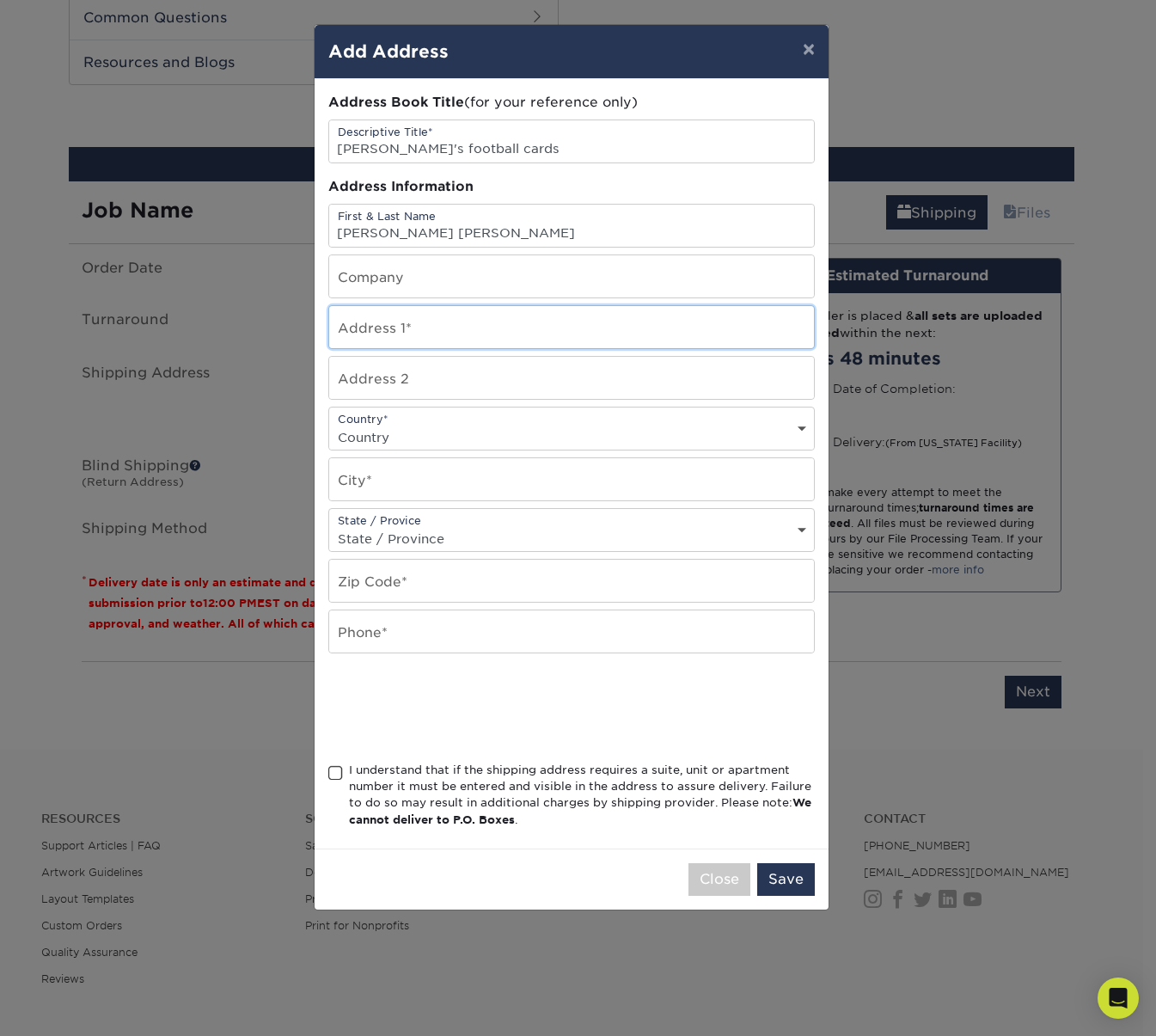
type input "5505 Verrazano Dr"
select select "US"
type input "Waxhaw"
select select "NC"
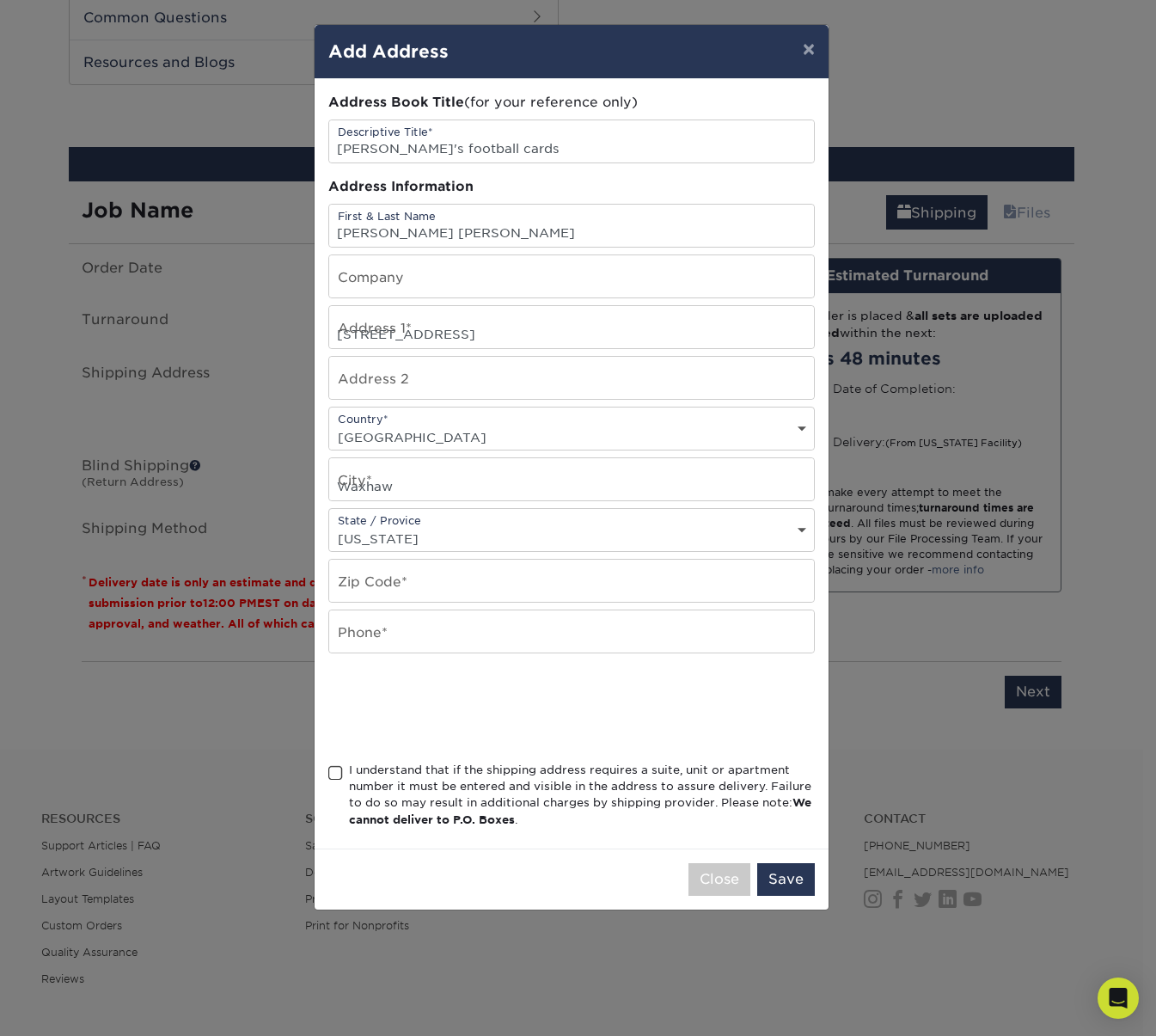
type input "28173"
type input "7046517922"
click at [335, 772] on span at bounding box center [334, 772] width 14 height 16
click at [0, 0] on input "I understand that if the shipping address requires a suite, unit or apartment n…" at bounding box center [0, 0] width 0 height 0
click at [773, 872] on button "Save" at bounding box center [786, 879] width 58 height 32
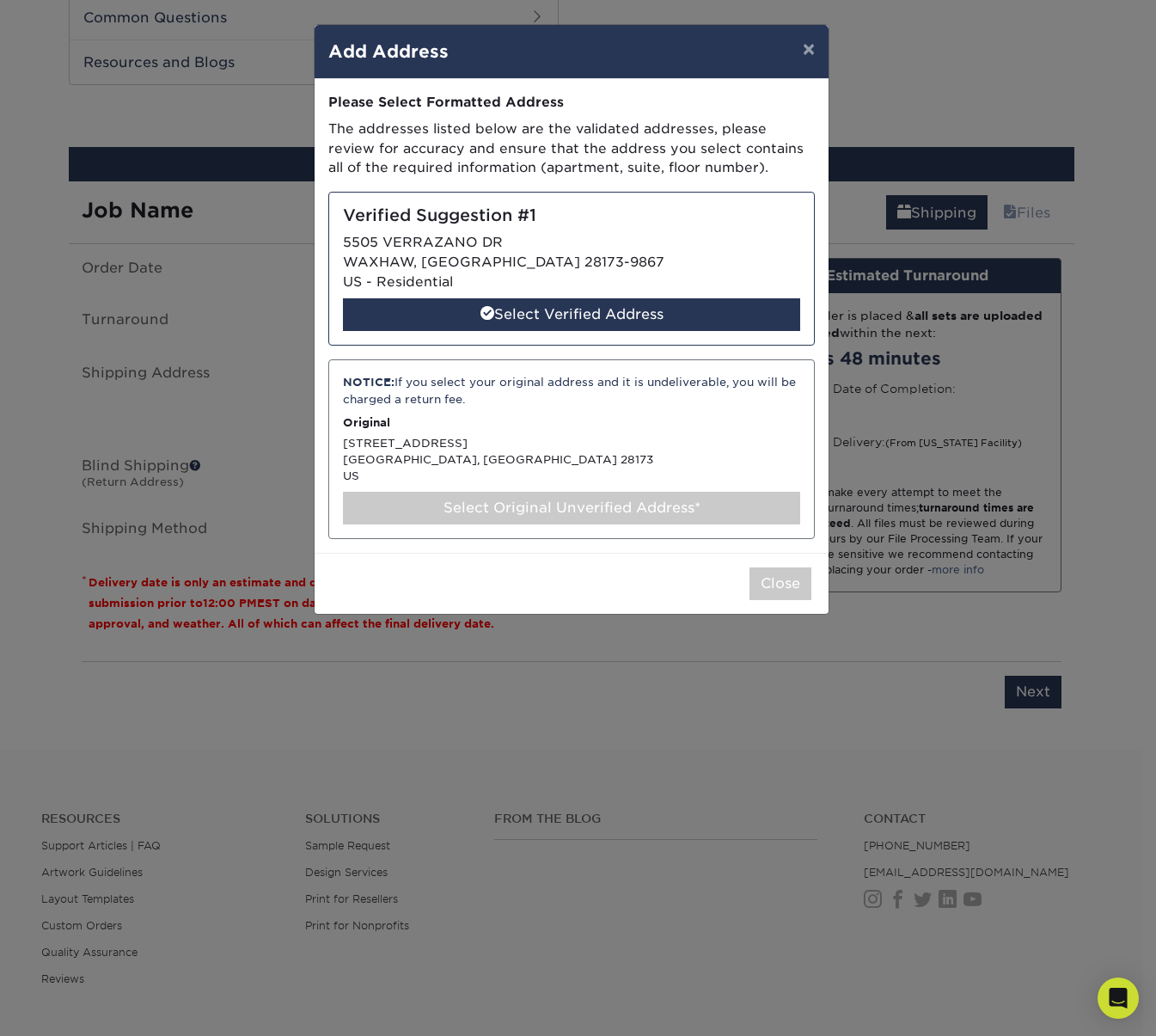
click at [639, 291] on div "Verified Suggestion #1 5505 VERRAZANO DR WAXHAW, NC 28173-9867 US - Residential…" at bounding box center [570, 268] width 486 height 154
select select "286202"
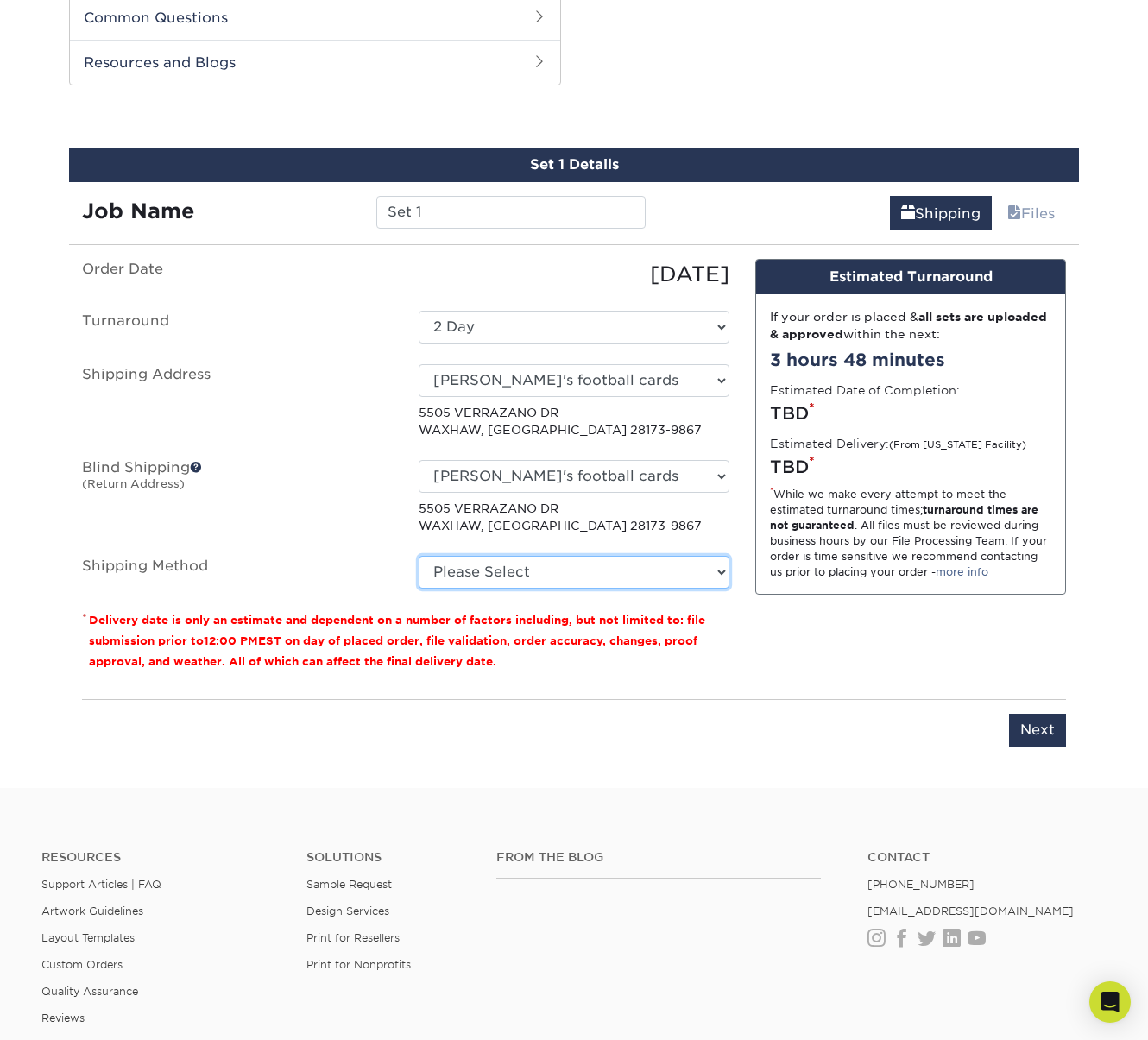
click at [602, 569] on select "Please Select 3 Day Shipping Service (+$16.70) Ground Shipping (+$16.91) 2 Day …" at bounding box center [574, 572] width 310 height 32
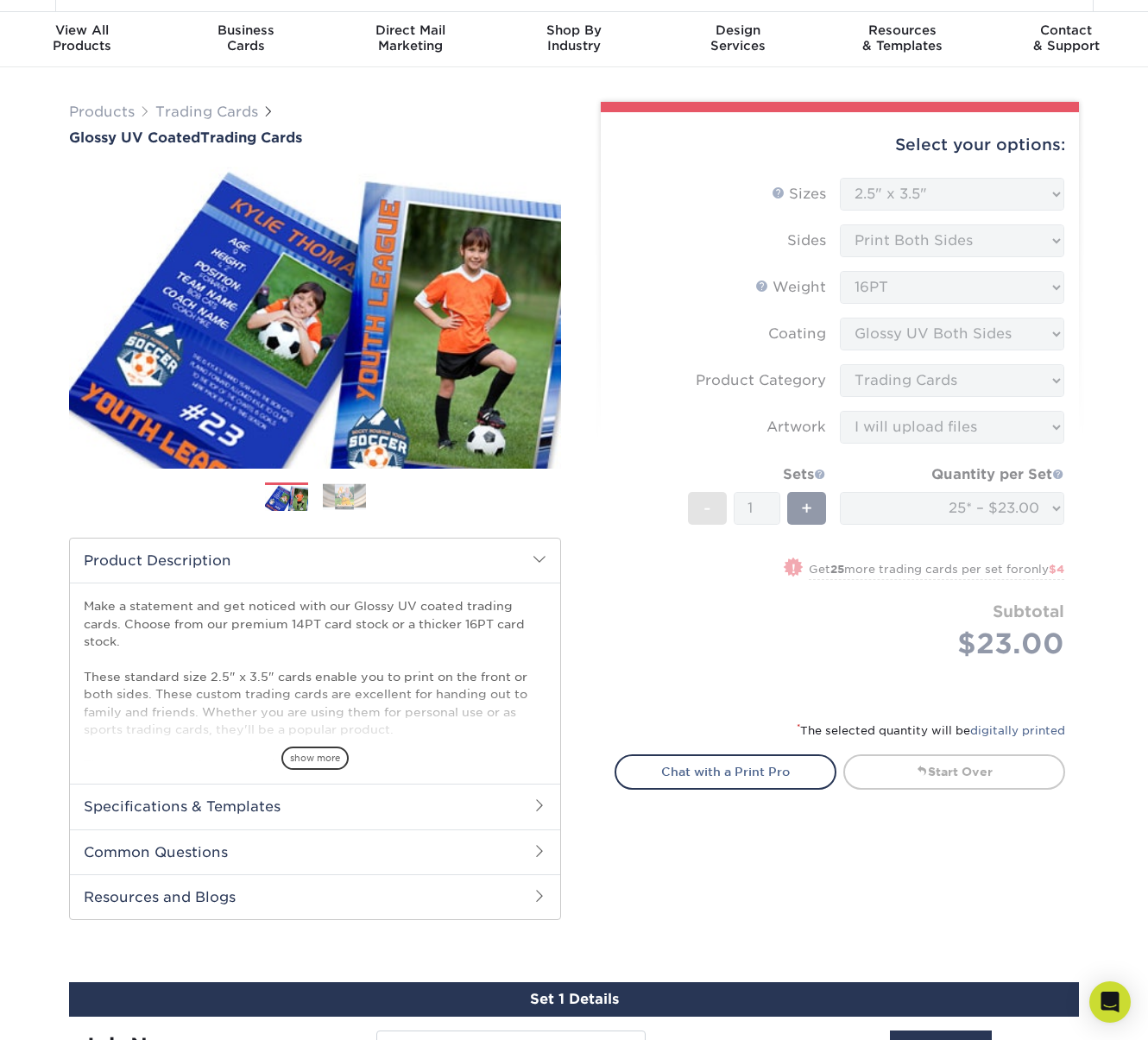
scroll to position [0, 0]
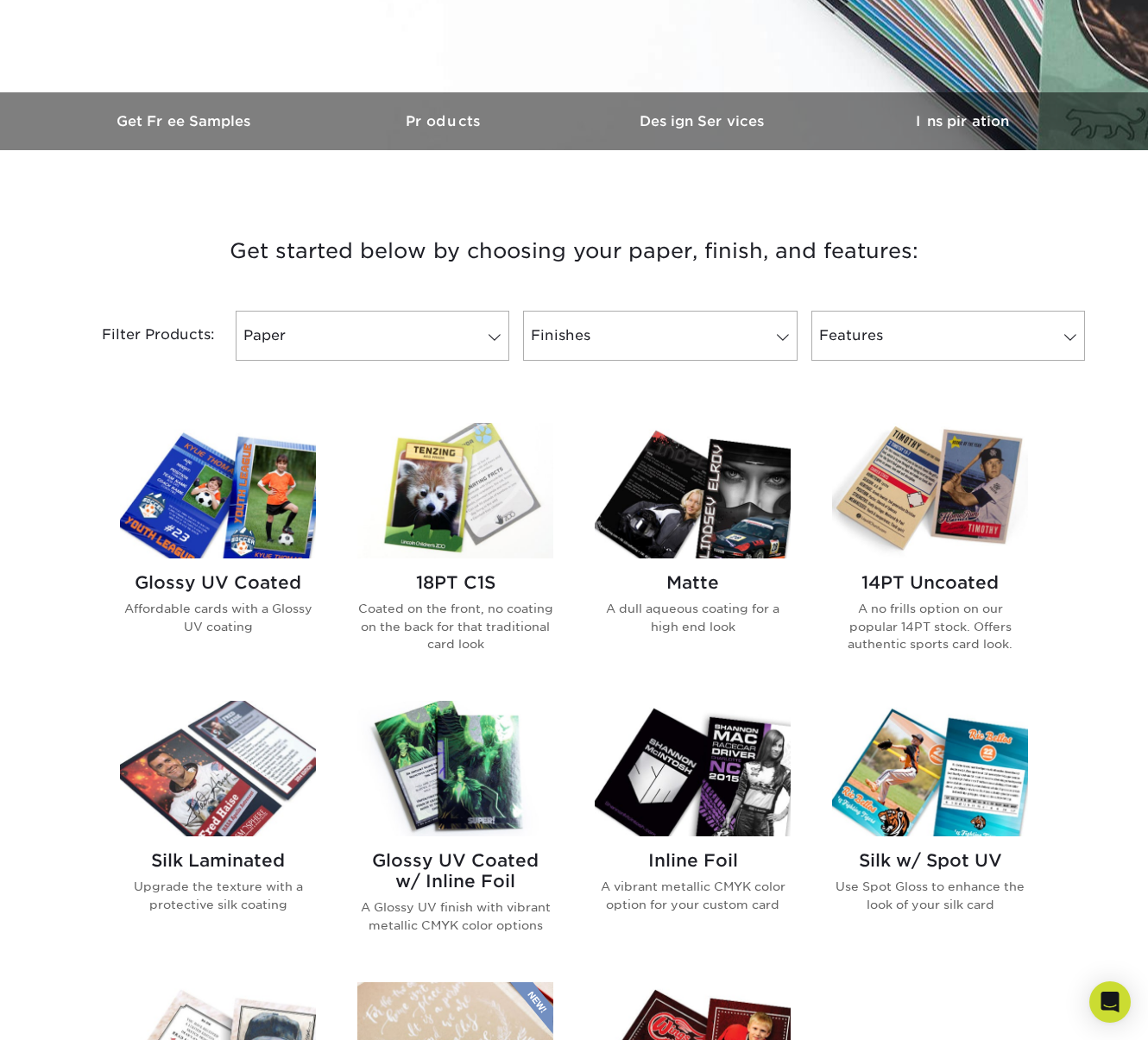
scroll to position [453, 0]
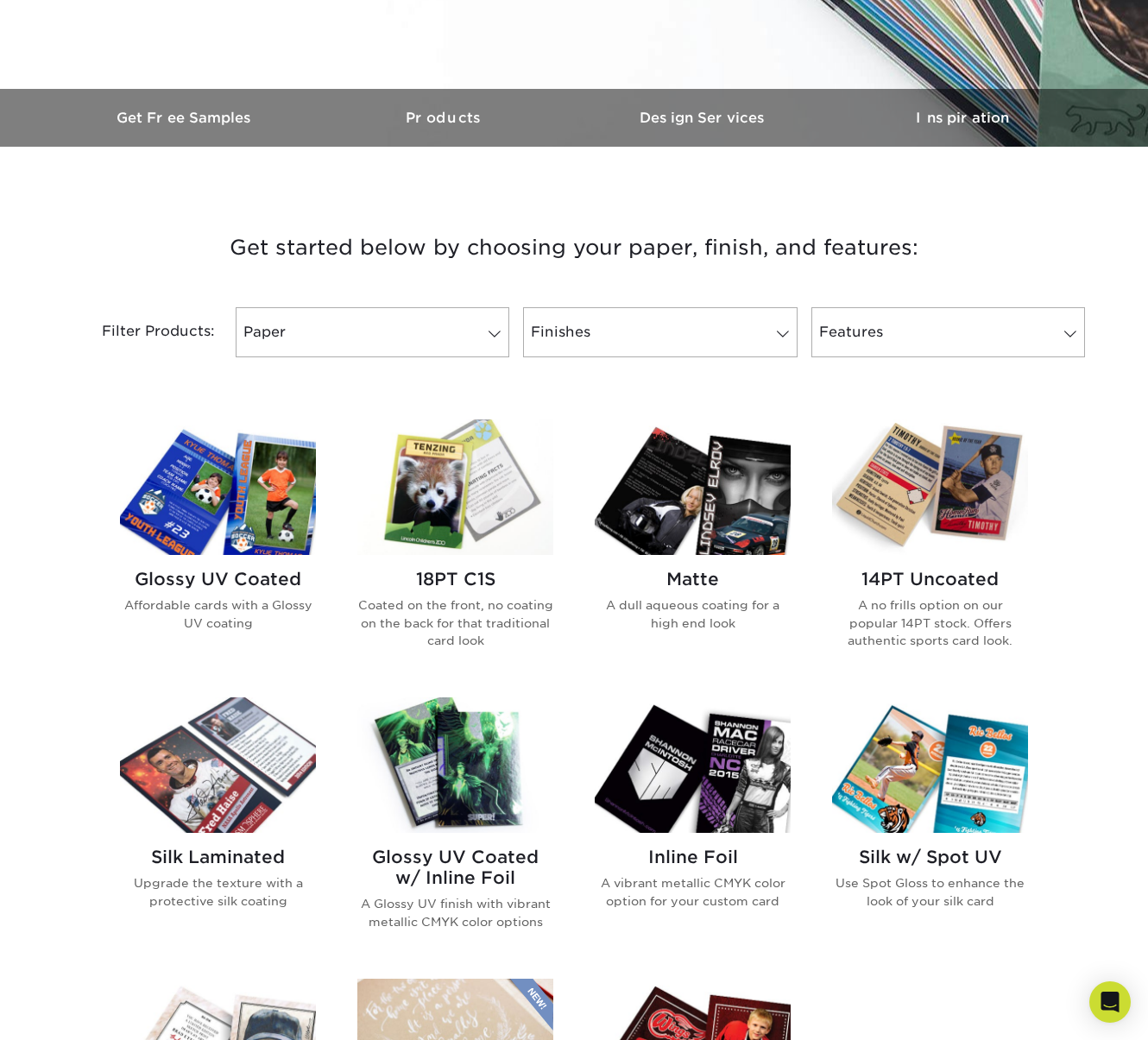
click at [267, 572] on h2 "Glossy UV Coated" at bounding box center [218, 579] width 196 height 21
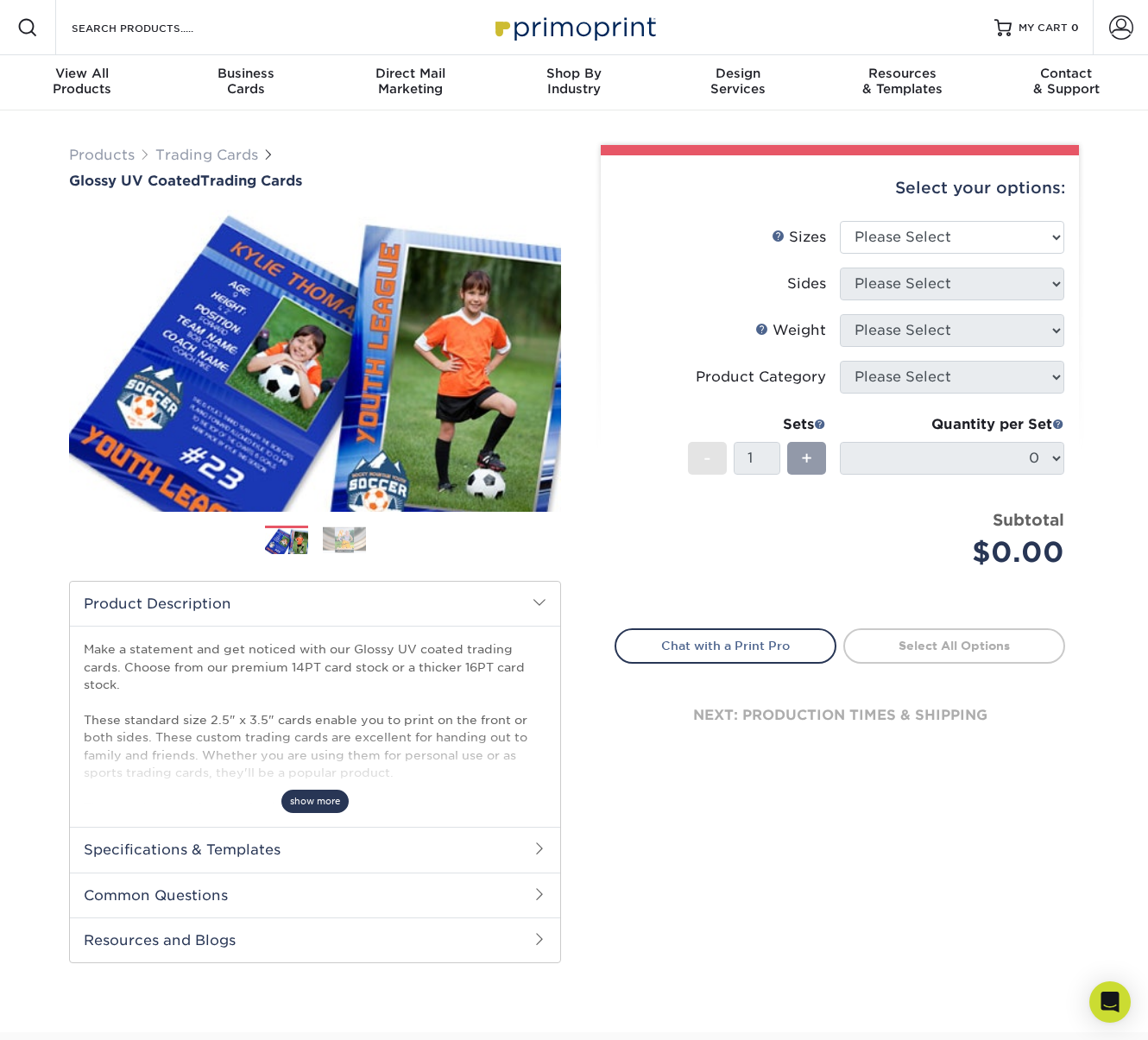
click at [322, 801] on span "show more" at bounding box center [315, 801] width 68 height 23
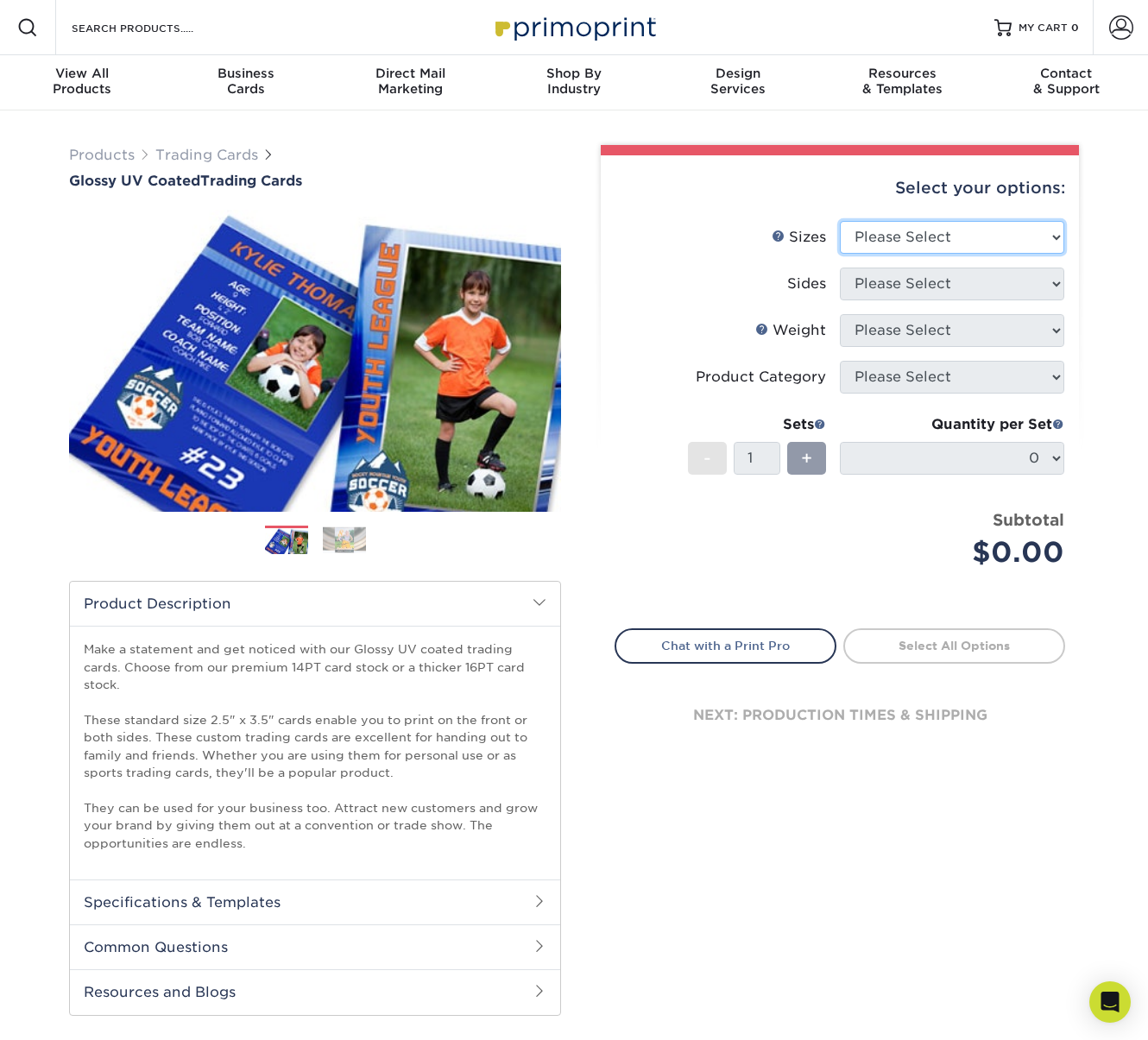
click at [943, 244] on select "Please Select 2.5" x 3.5"" at bounding box center [952, 237] width 225 height 32
select select "2.50x3.50"
click at [840, 221] on select "Please Select 2.5" x 3.5"" at bounding box center [952, 237] width 225 height 32
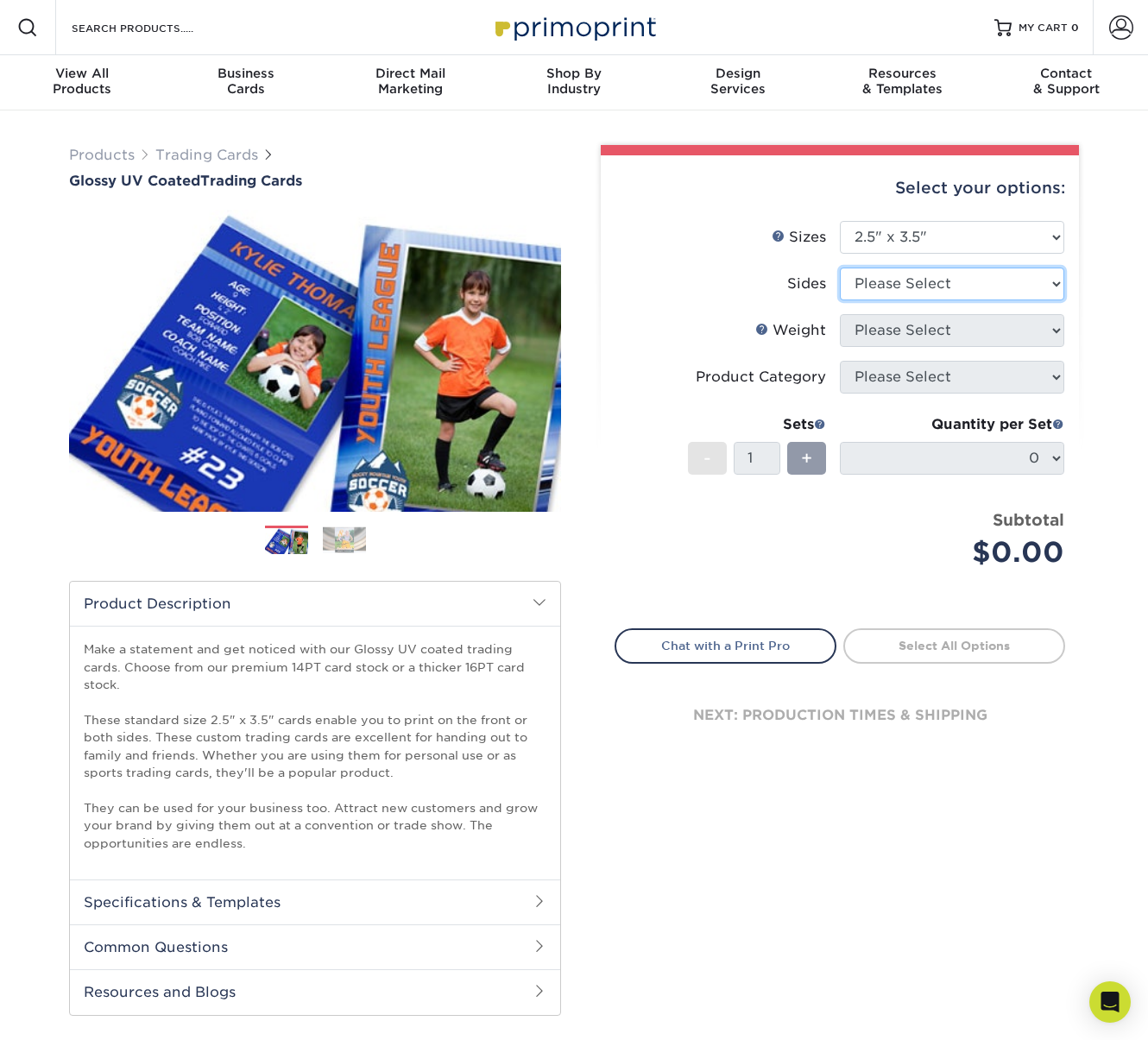
click at [936, 277] on select "Please Select Print Both Sides Print Front Only" at bounding box center [952, 284] width 225 height 32
select select "13abbda7-1d64-4f25-8bb2-c179b224825d"
click at [840, 267] on select "Please Select Print Both Sides Print Front Only" at bounding box center [952, 284] width 225 height 32
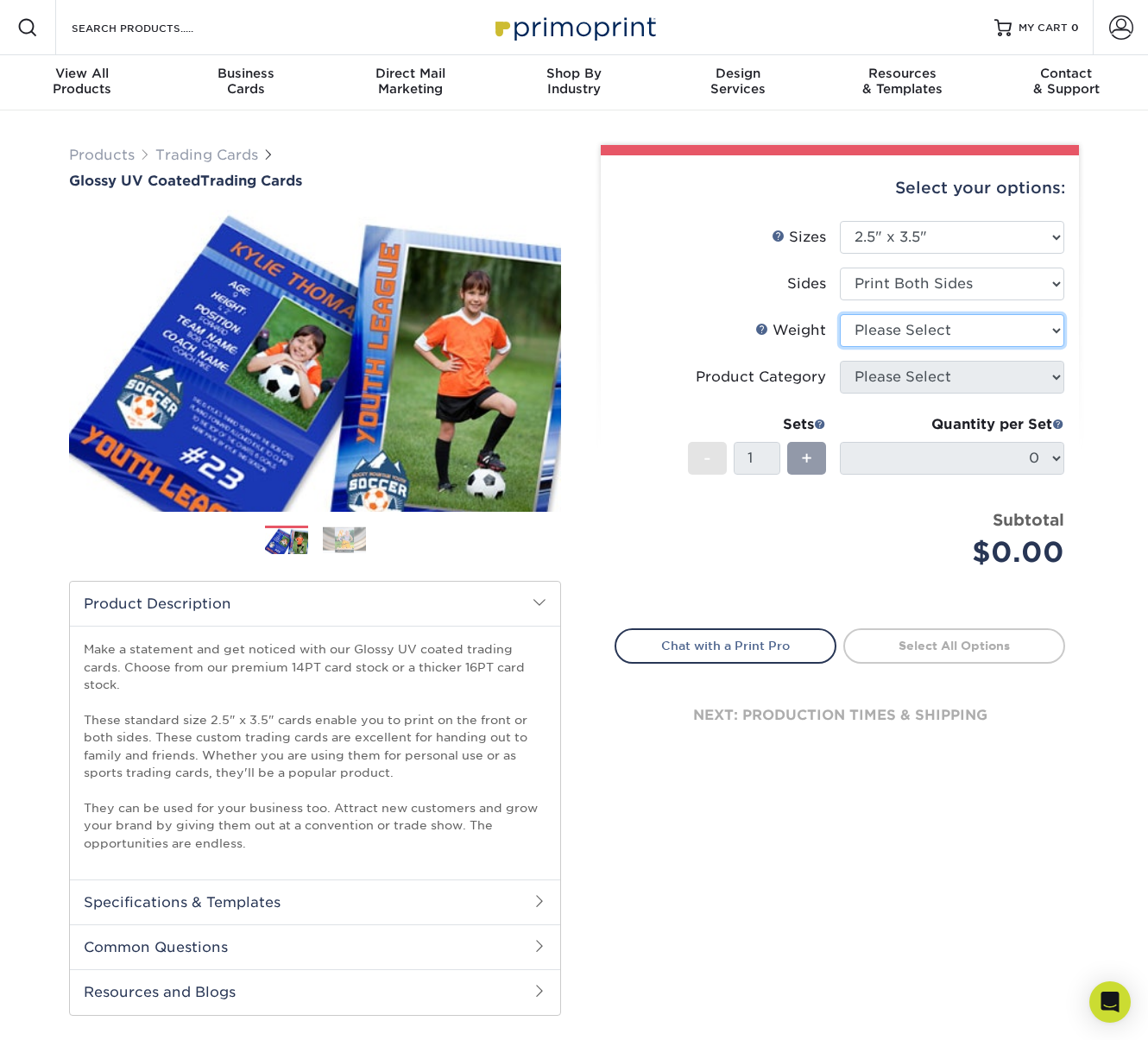
click at [933, 324] on select "Please Select 16PT 14PT 18PT C1S" at bounding box center [952, 330] width 225 height 32
select select "16PT"
click at [840, 314] on select "Please Select 16PT 14PT 18PT C1S" at bounding box center [952, 330] width 225 height 32
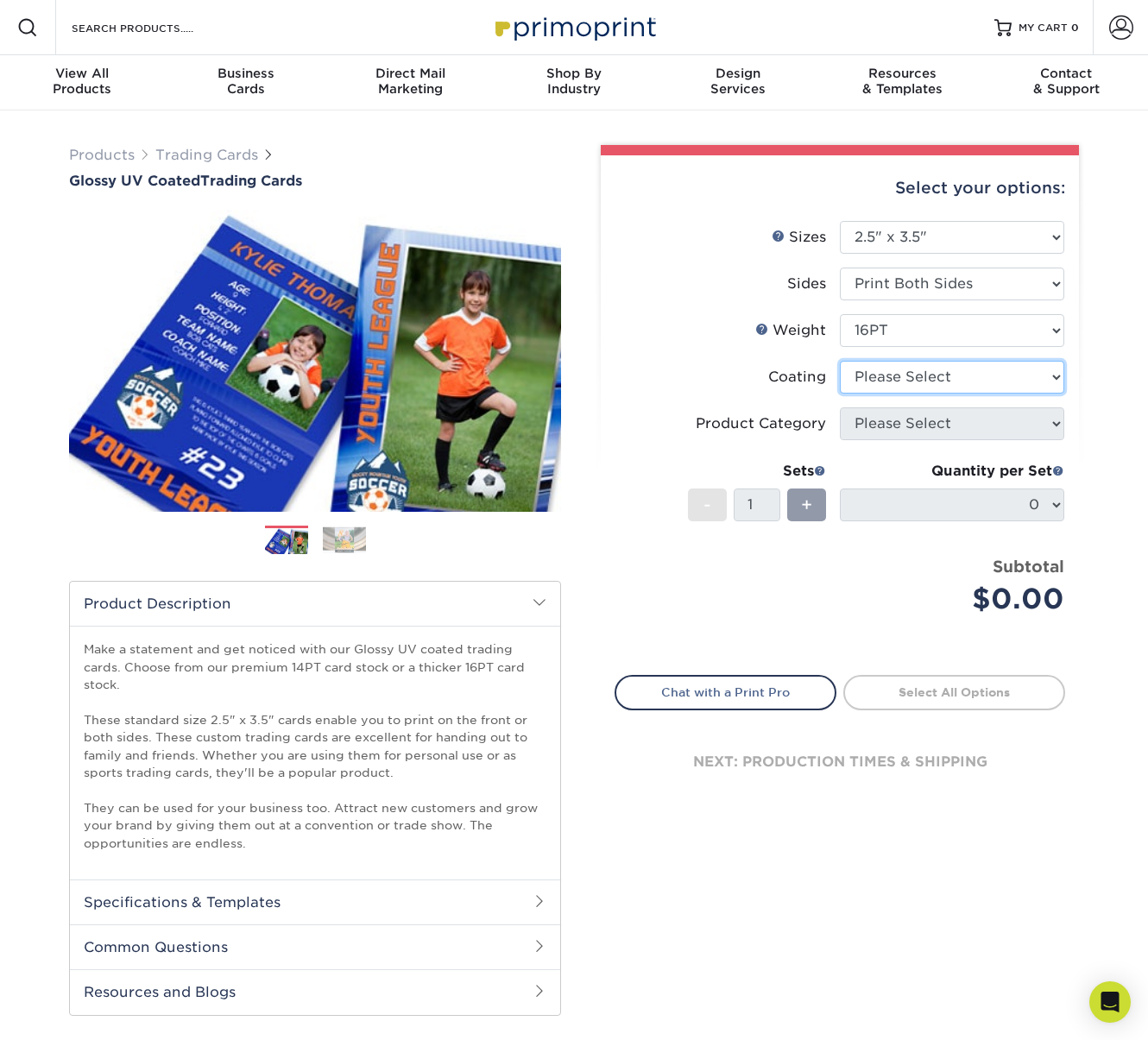
click at [931, 380] on select at bounding box center [952, 377] width 225 height 32
click at [840, 361] on select at bounding box center [952, 377] width 225 height 32
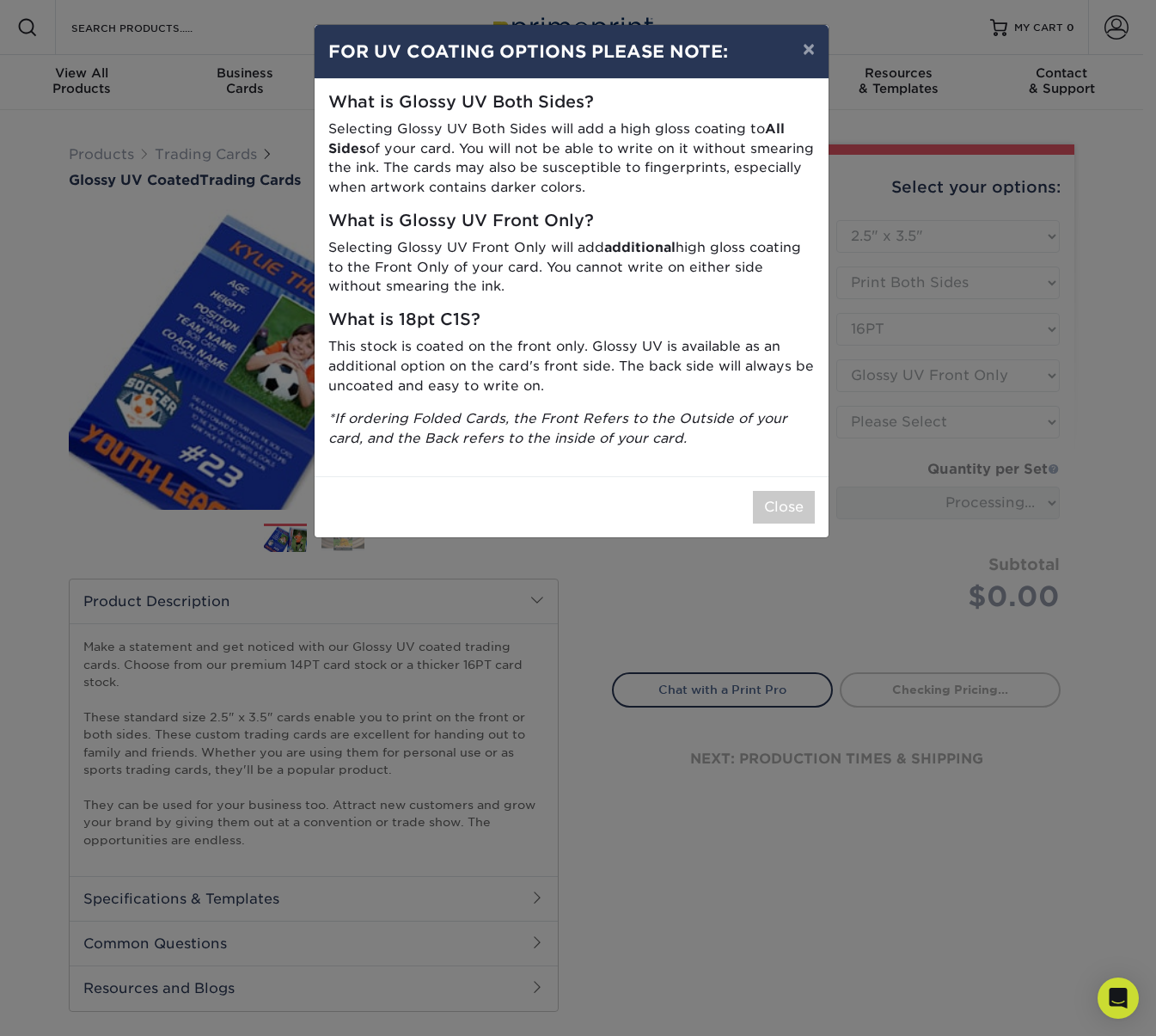
click at [930, 370] on div "× FOR UV COATING OPTIONS PLEASE NOTE: What is Glossy UV Both Sides? Selecting G…" at bounding box center [578, 518] width 1156 height 1036
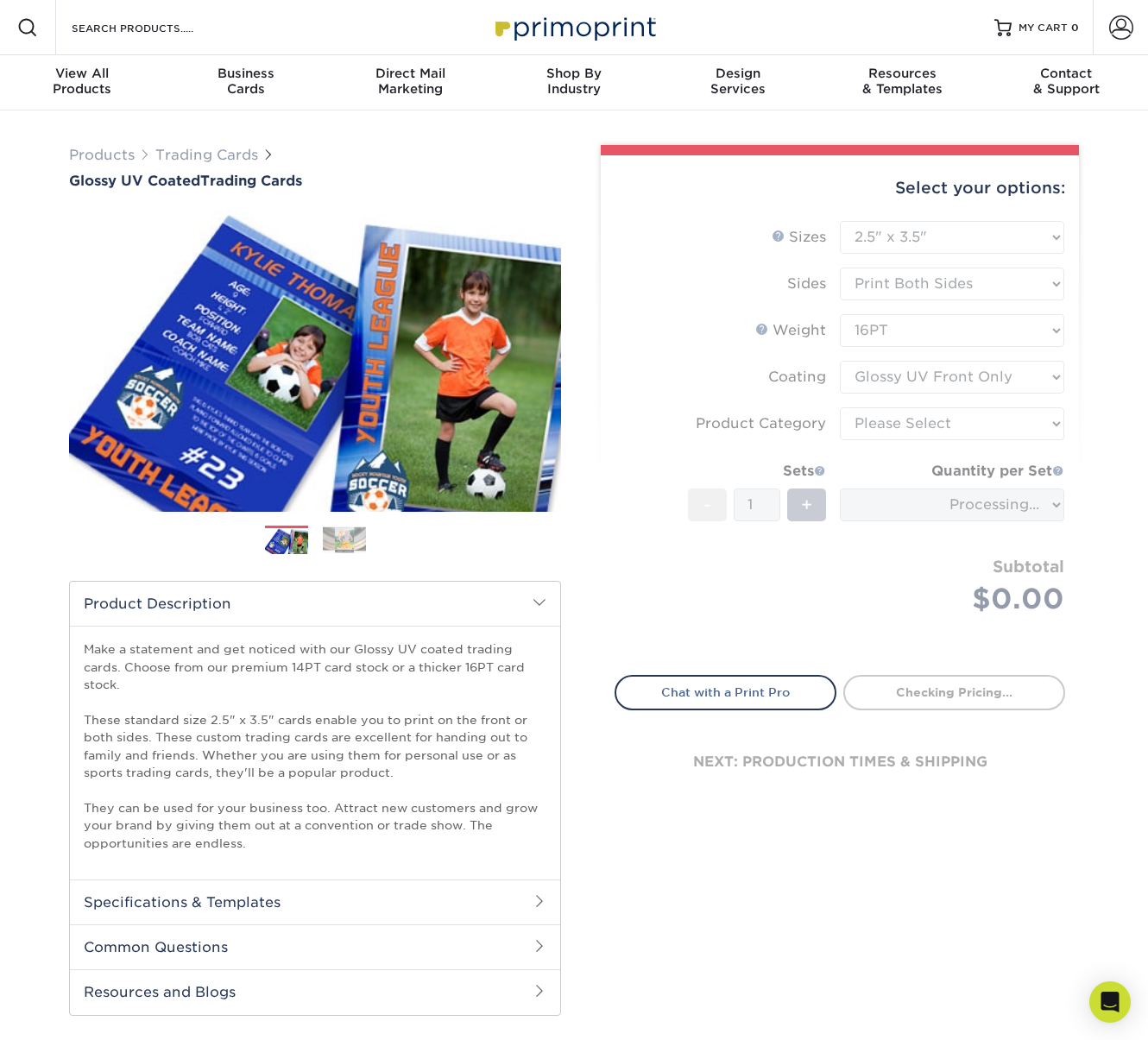
click at [903, 378] on form "Sizes Help Sizes Please Select 2.5" x 3.5" Sides Please Select 16PT - 1" at bounding box center [840, 438] width 450 height 434
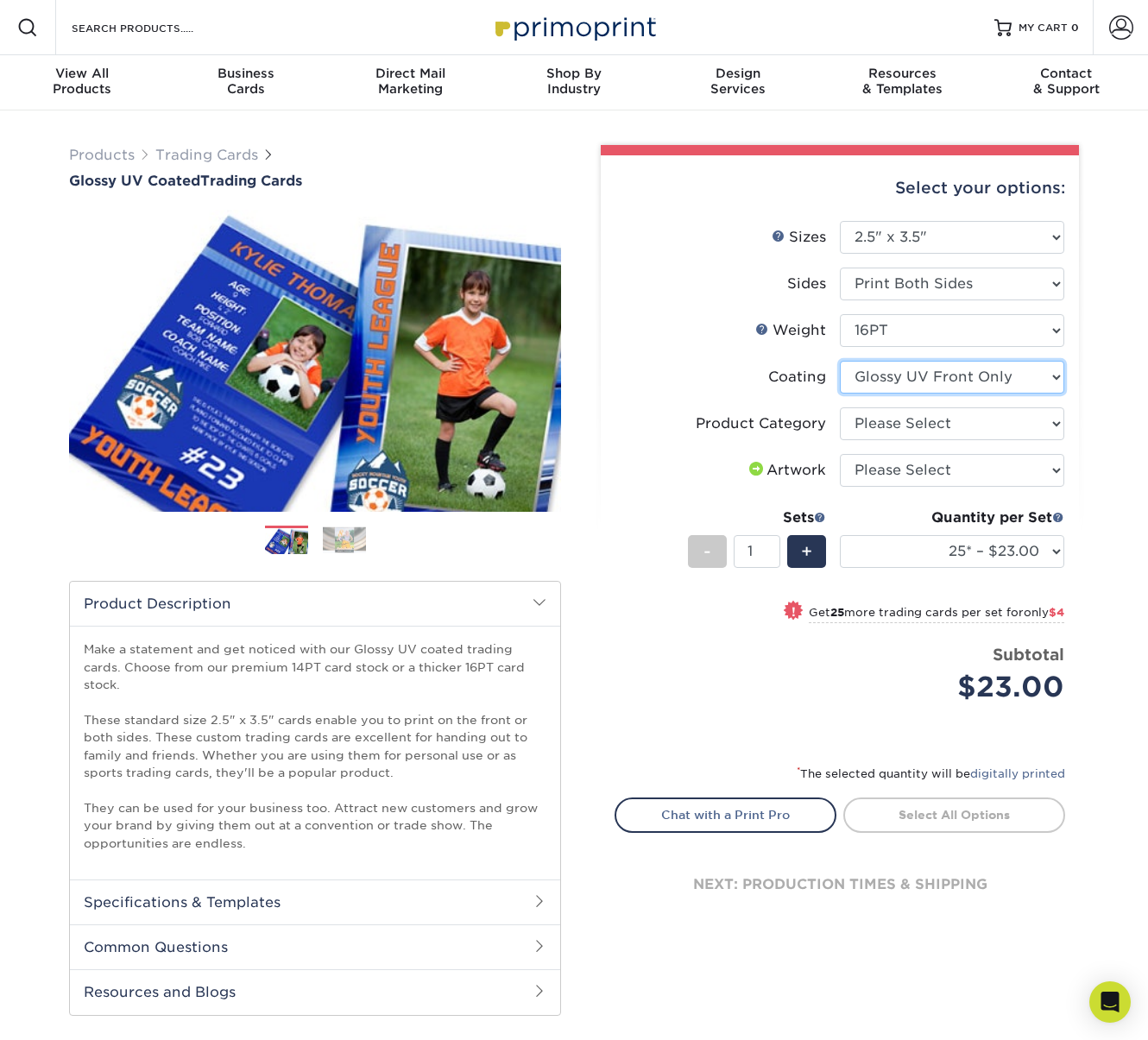
click at [931, 383] on select at bounding box center [952, 377] width 225 height 32
select select "ae367451-b2b8-45df-a344-0f05b6a12993"
click at [840, 361] on select at bounding box center [952, 377] width 225 height 32
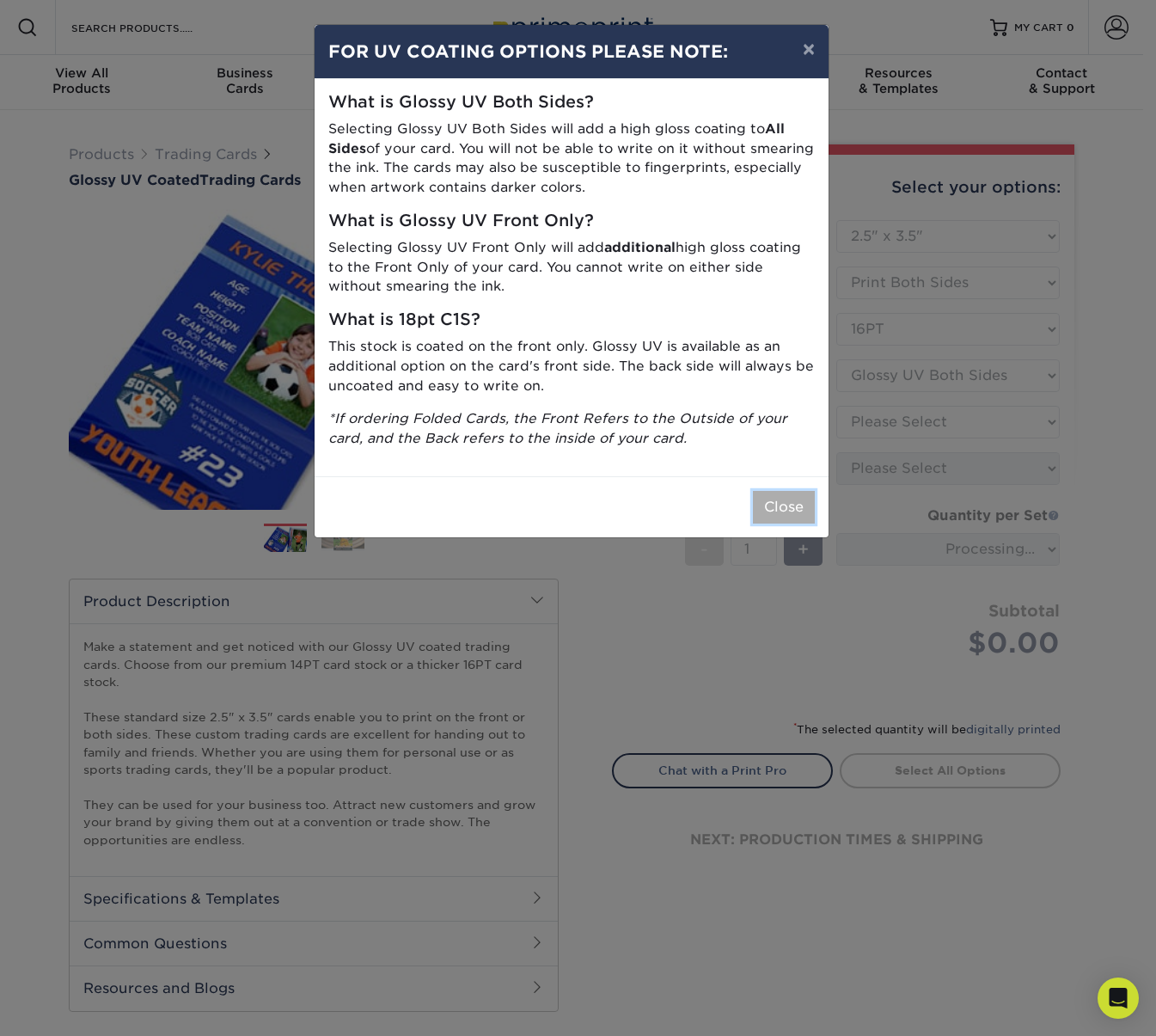
click at [791, 511] on button "Close" at bounding box center [783, 507] width 62 height 32
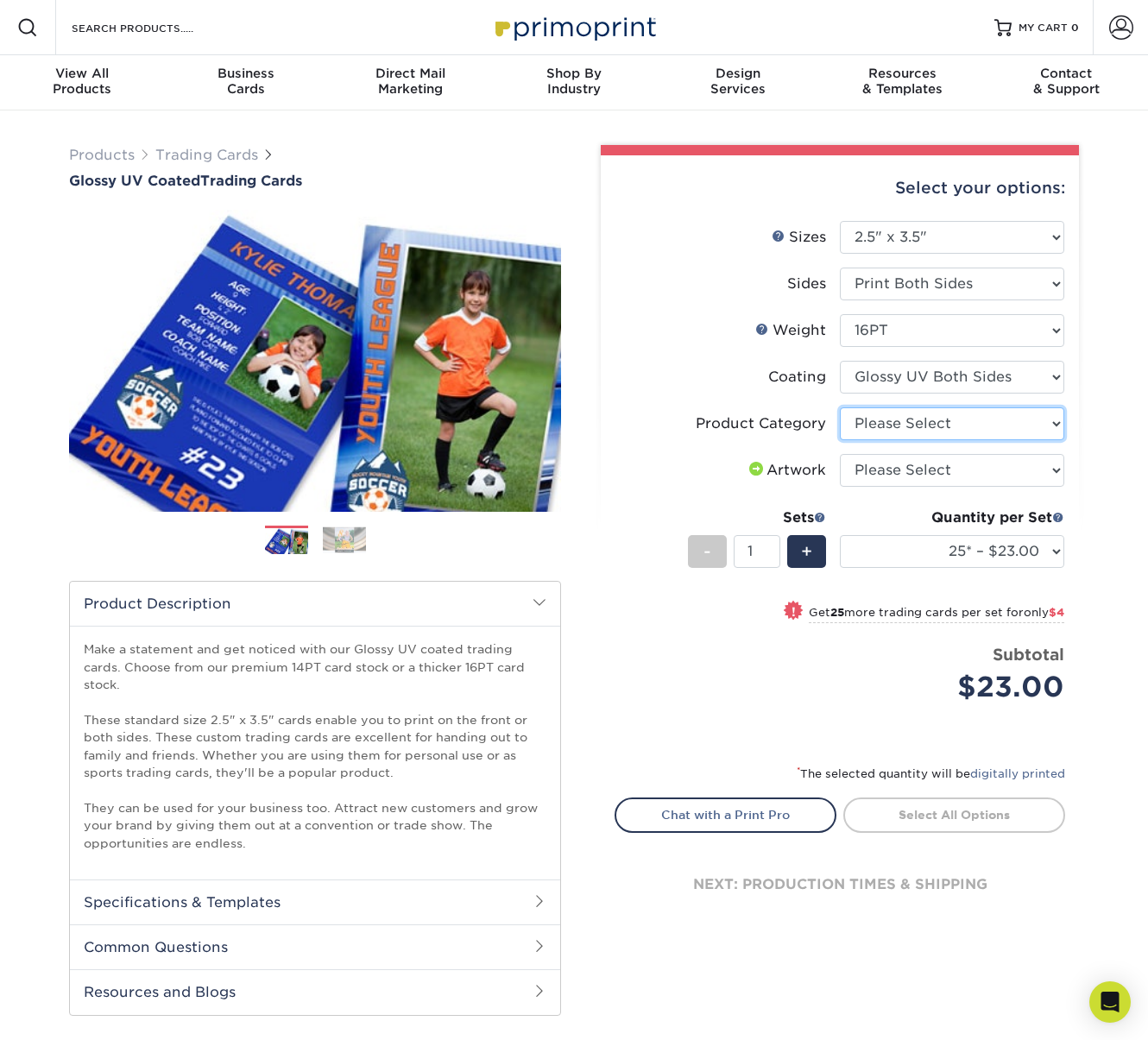
click at [937, 428] on select "Please Select Trading Cards" at bounding box center [952, 423] width 225 height 32
select select "c2f9bce9-36c2-409d-b101-c29d9d031e18"
click at [840, 407] on select "Please Select Trading Cards" at bounding box center [952, 423] width 225 height 32
click at [943, 472] on select "Please Select I will upload files I need a design - $100" at bounding box center [952, 470] width 225 height 32
select select "upload"
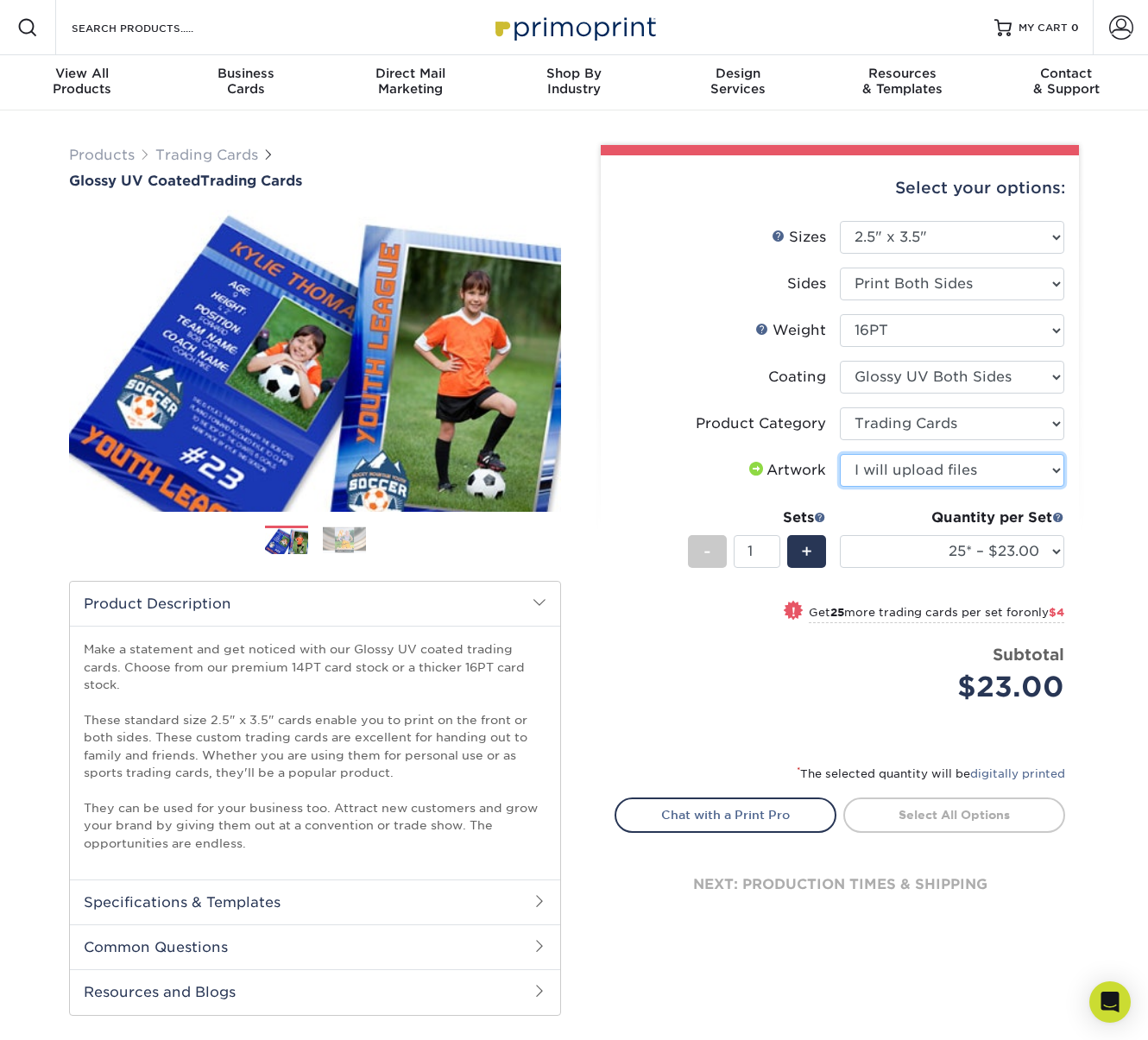
click at [840, 454] on select "Please Select I will upload files I need a design - $100" at bounding box center [952, 470] width 225 height 32
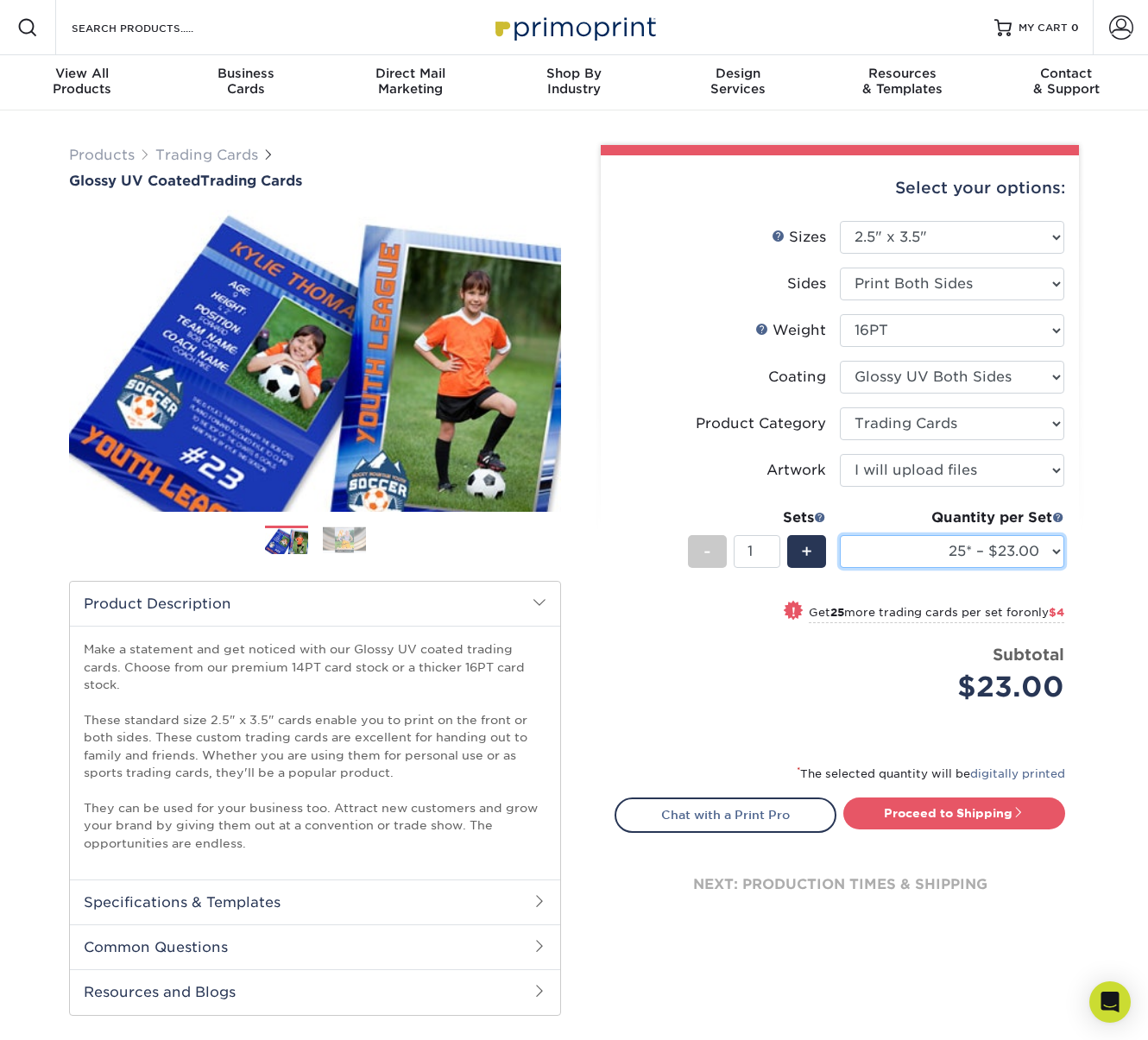
click at [1053, 551] on select "25* – $23.00 50* – $27.00 75* – $33.00 100* – $37.00 250* – $47.00 500 – $58.00…" at bounding box center [952, 551] width 225 height 32
select select "50* – $27.00"
click at [840, 535] on select "25* – $23.00 50* – $27.00 75* – $33.00 100* – $37.00 250* – $47.00 500 – $58.00…" at bounding box center [952, 551] width 225 height 32
click at [929, 814] on link "Proceed to Shipping" at bounding box center [954, 813] width 222 height 31
type input "Set 1"
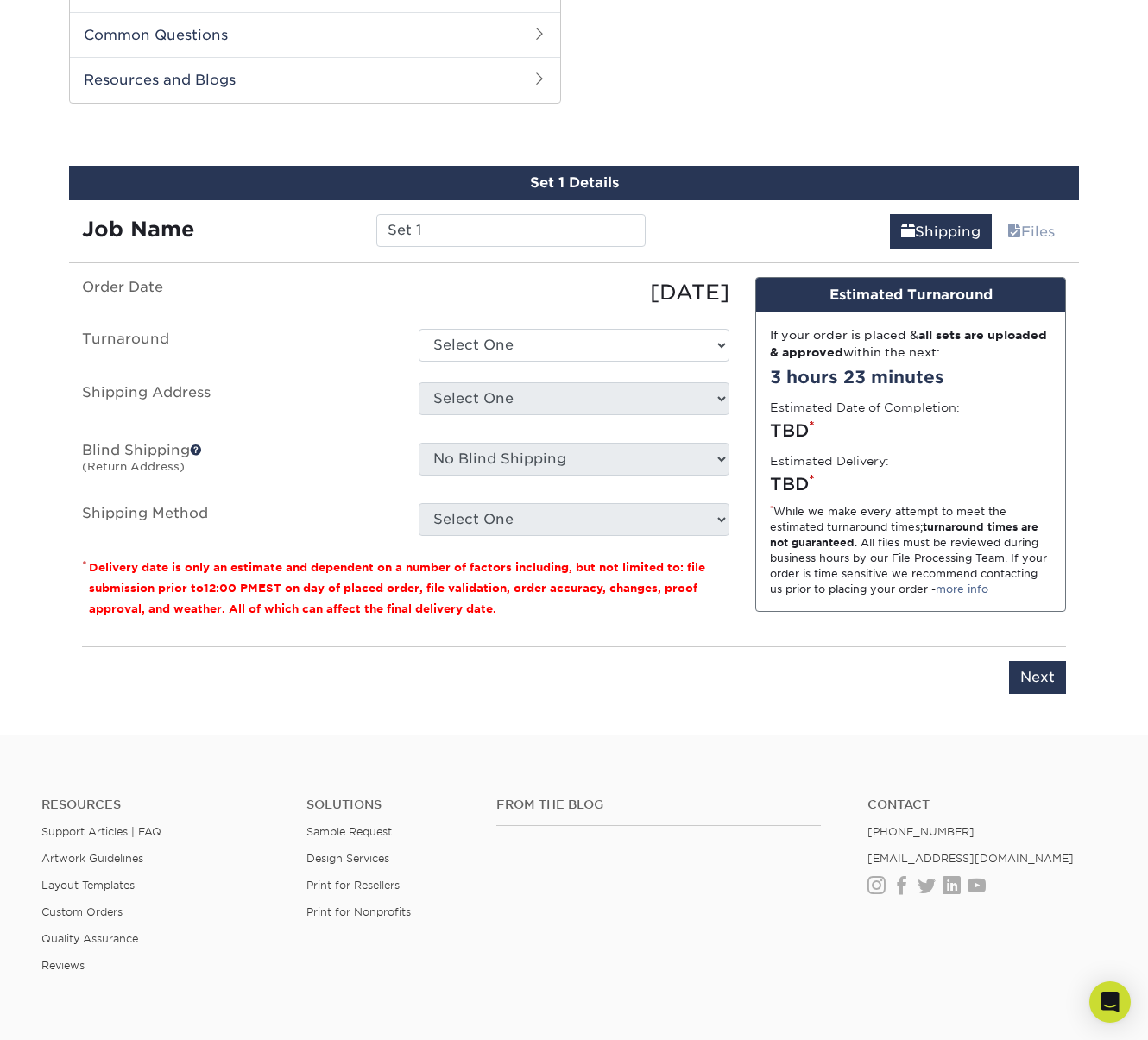
scroll to position [931, 0]
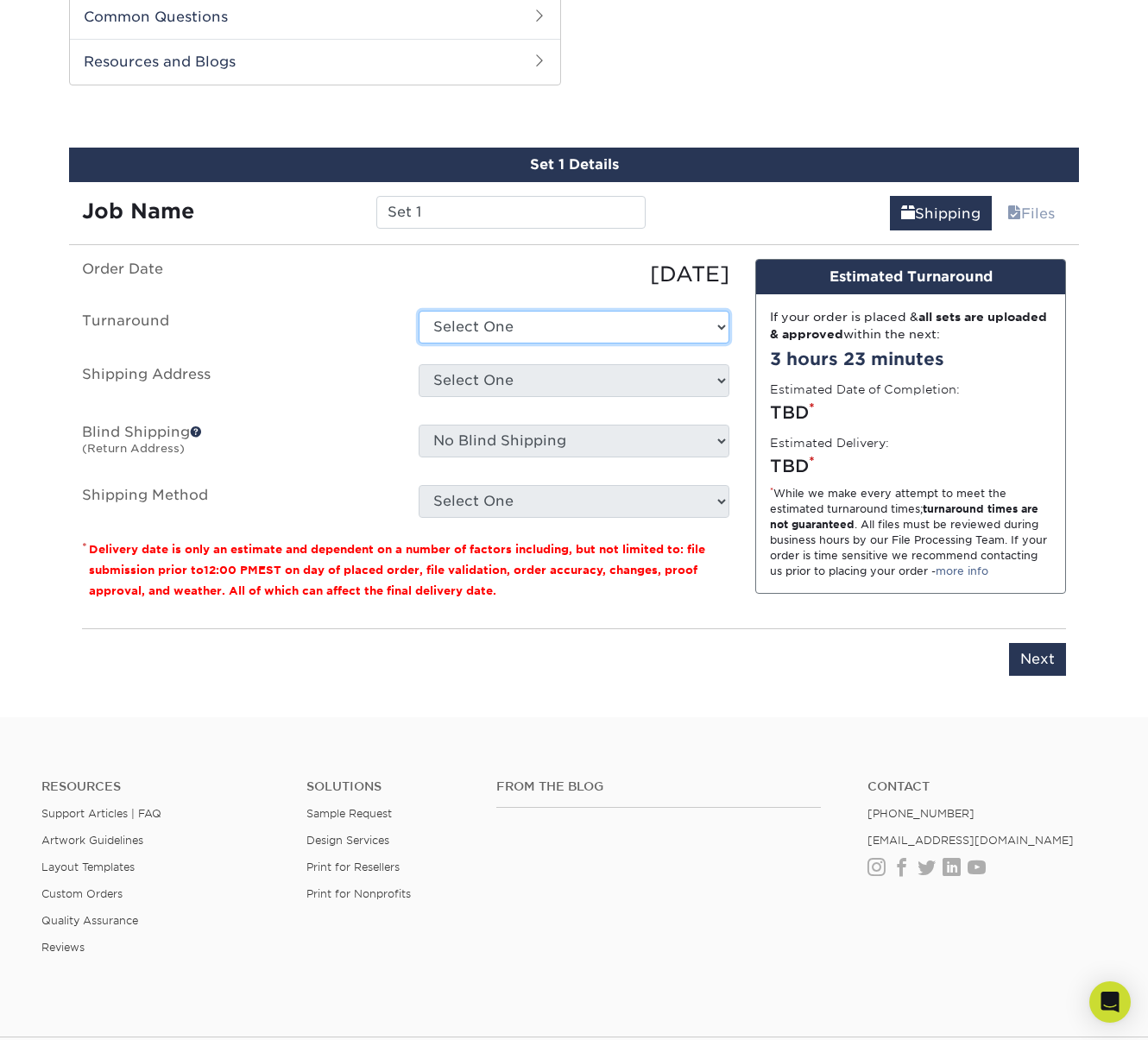
click at [528, 323] on select "Select One 2-4 Business Days 2 Day Next Business Day" at bounding box center [574, 326] width 310 height 32
select select "3459cf2d-06d5-40ef-88a3-30d9a392e32b"
click at [419, 310] on select "Select One 2-4 Business Days 2 Day Next Business Day" at bounding box center [574, 326] width 310 height 32
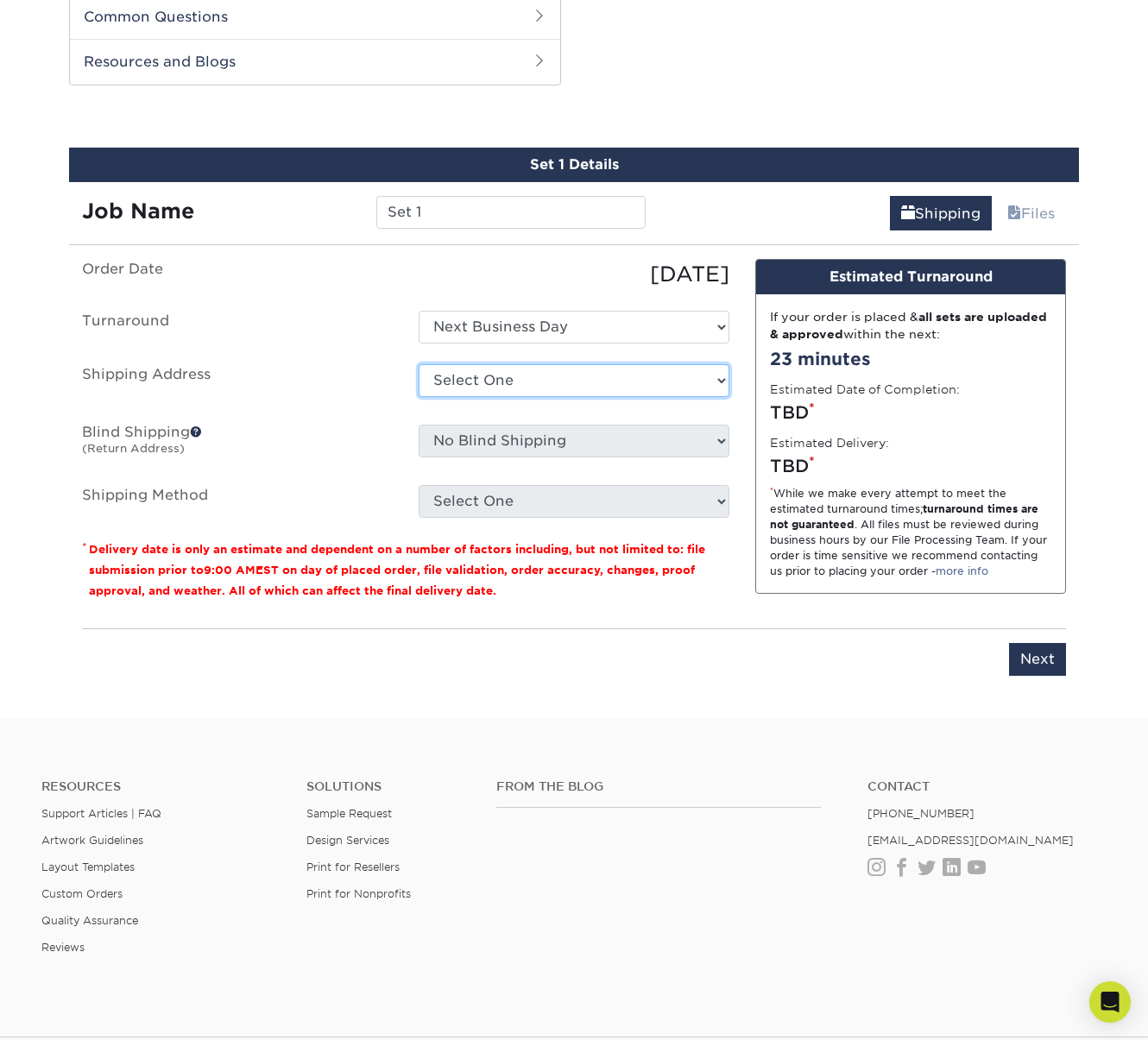
click at [528, 374] on select "Select One Luke's football cards Luke's football cards + Add New Address - Login" at bounding box center [574, 381] width 310 height 32
select select "286201"
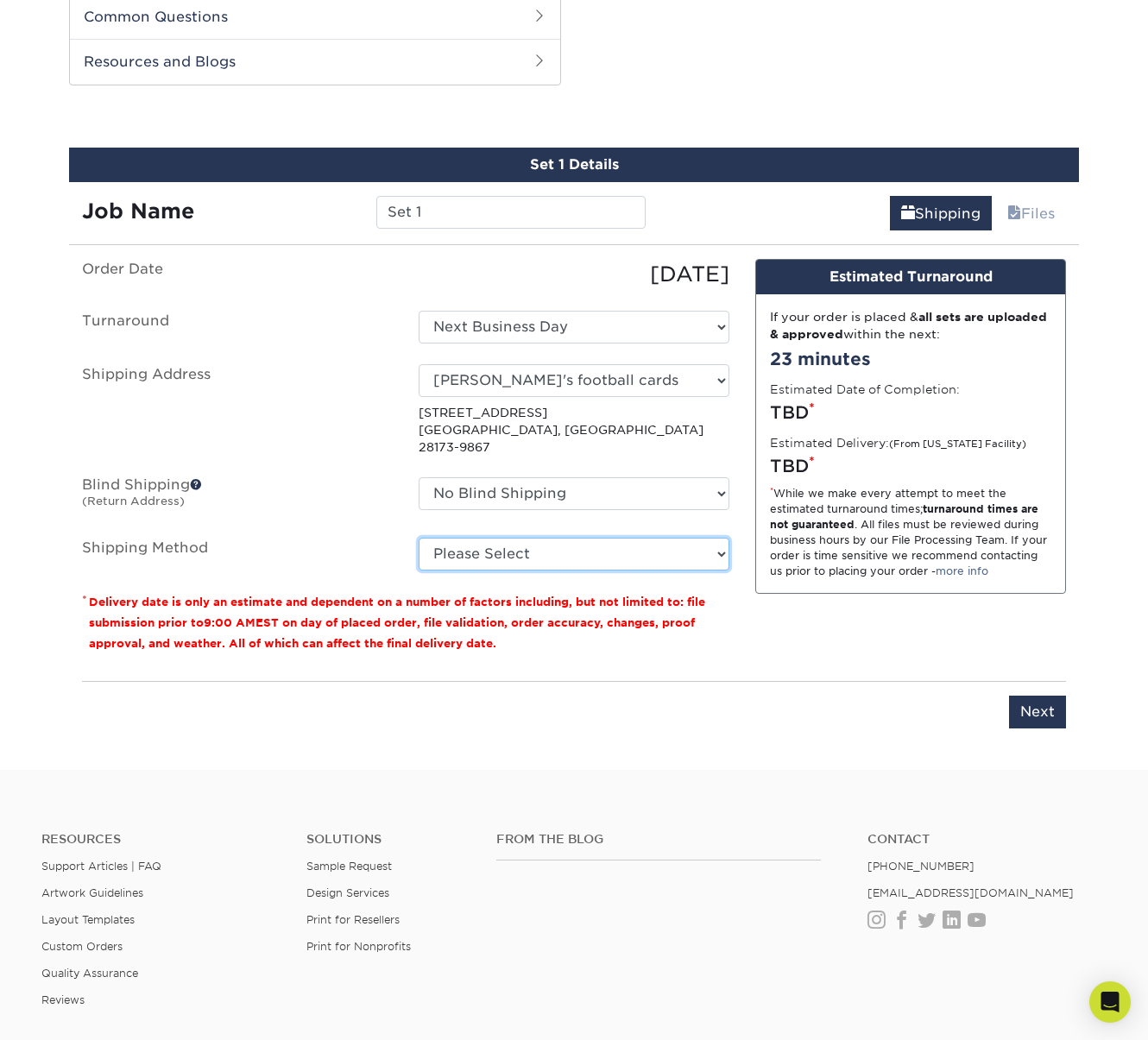
click at [529, 538] on select "Please Select 3 Day Shipping Service (+$16.70) Ground Shipping (+$16.91) 2 Day …" at bounding box center [574, 554] width 310 height 32
select select "12"
click at [419, 538] on select "Please Select 3 Day Shipping Service (+$16.70) Ground Shipping (+$16.91) 2 Day …" at bounding box center [574, 554] width 310 height 32
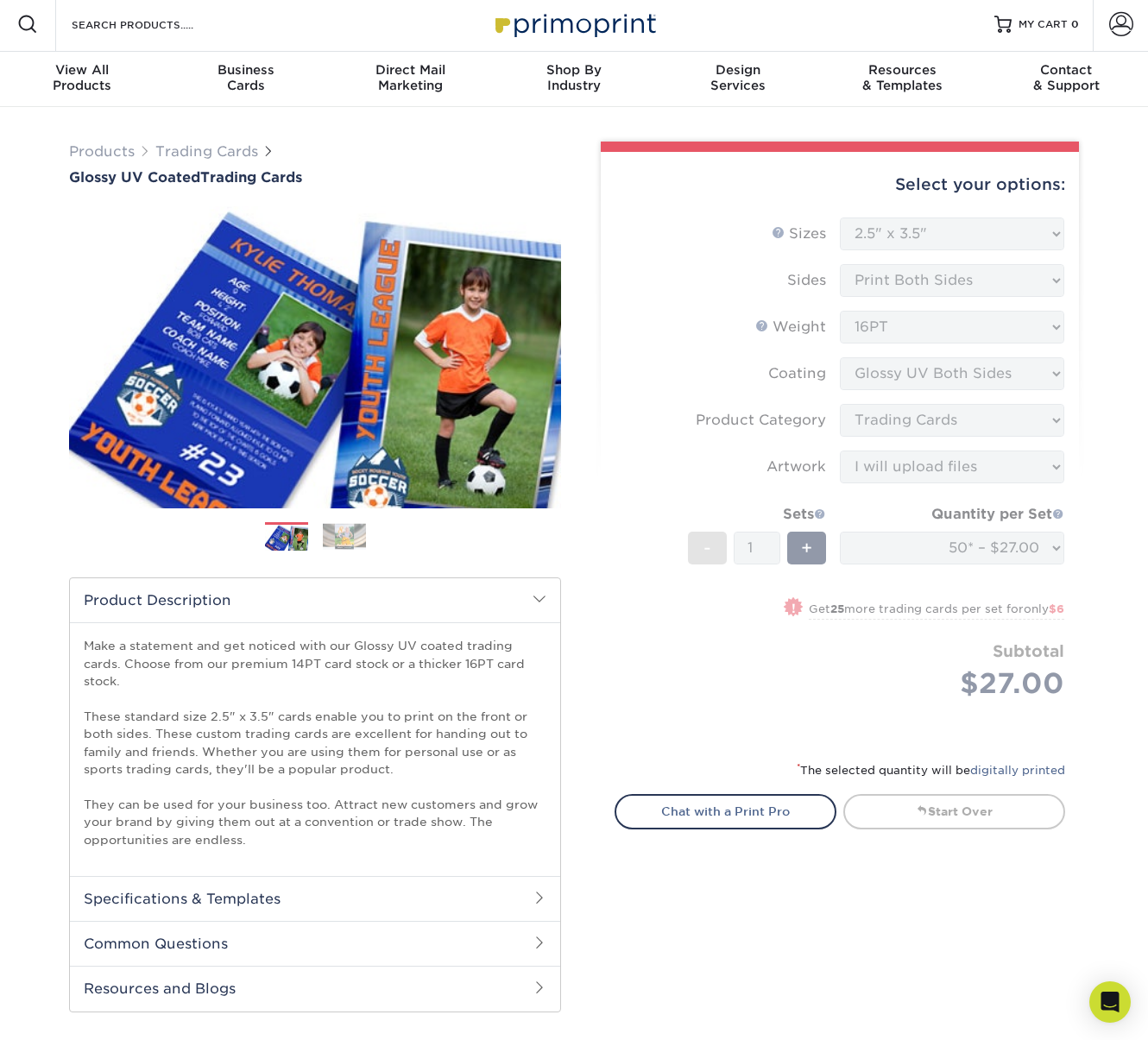
scroll to position [0, 0]
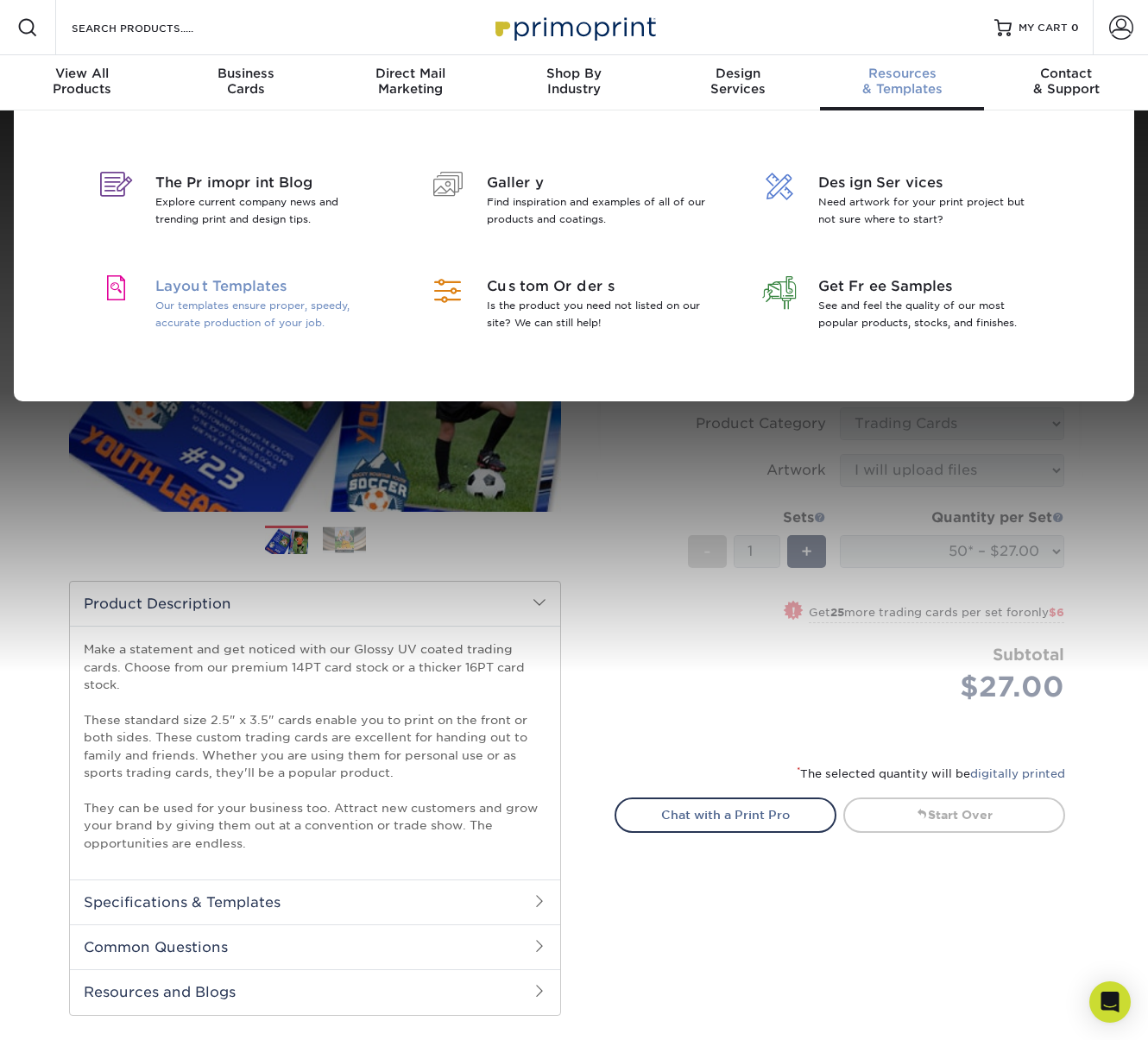
click at [286, 302] on p "Our templates ensure proper, speedy, accurate production of your job." at bounding box center [267, 314] width 224 height 34
